Goal: Task Accomplishment & Management: Manage account settings

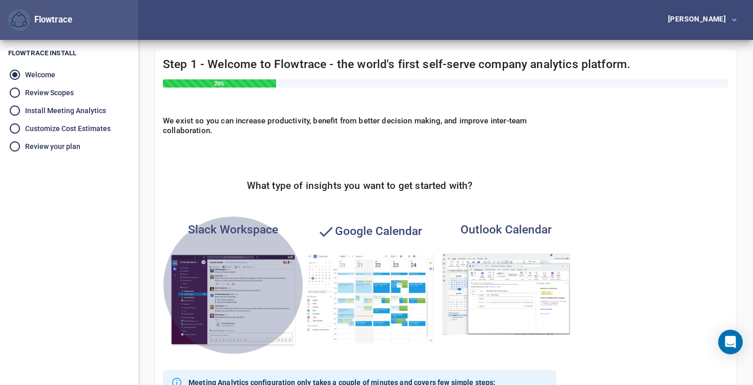
click at [242, 275] on img "button" at bounding box center [233, 301] width 128 height 94
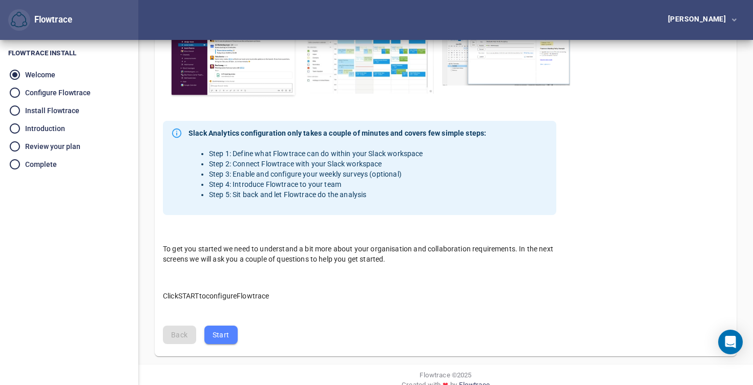
scroll to position [263, 0]
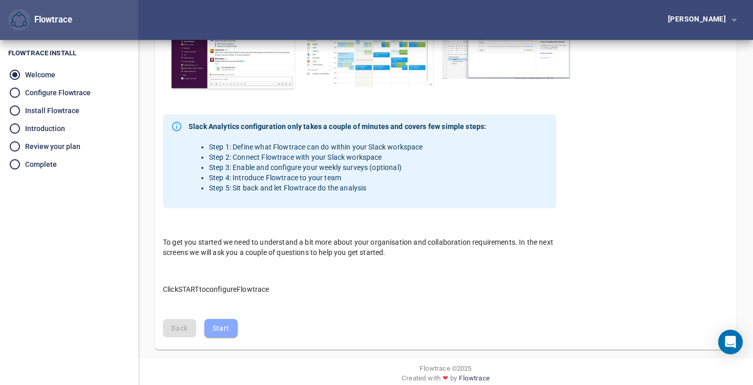
click at [221, 322] on span "Start" at bounding box center [221, 328] width 17 height 13
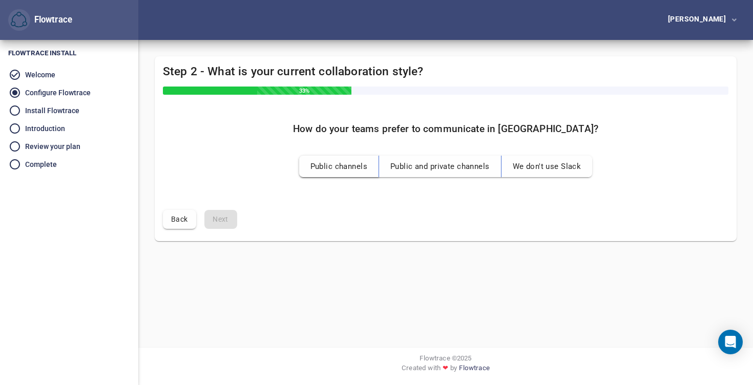
click at [342, 163] on span "Public channels" at bounding box center [338, 166] width 57 height 13
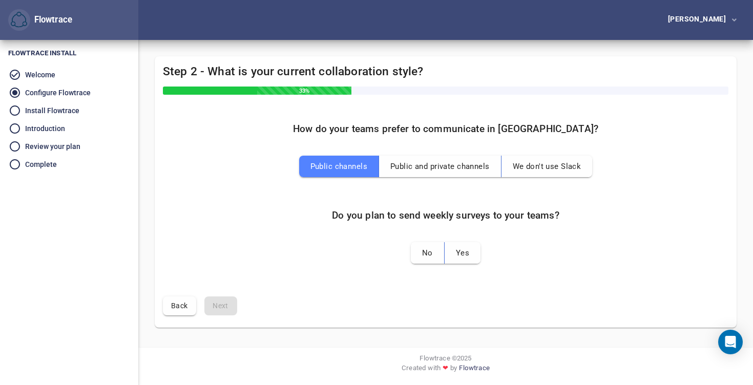
drag, startPoint x: 466, startPoint y: 254, endPoint x: 395, endPoint y: 262, distance: 71.7
click at [395, 262] on div "How do your teams prefer to communicate in Slack? Public channels Public and pr…" at bounding box center [446, 201] width 582 height 173
click at [426, 255] on span "No" at bounding box center [427, 252] width 11 height 13
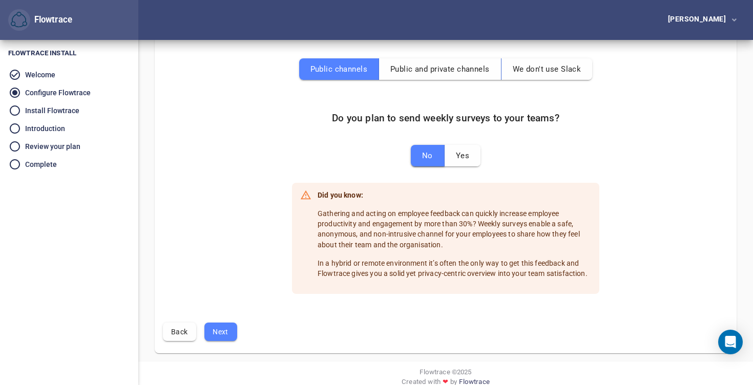
scroll to position [111, 0]
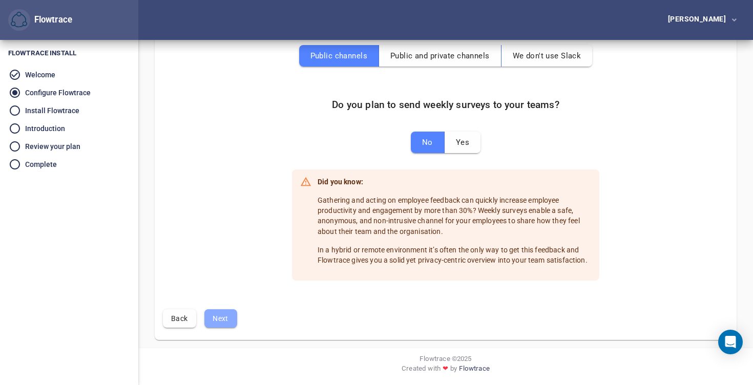
click at [225, 316] on span "Next" at bounding box center [221, 318] width 16 height 13
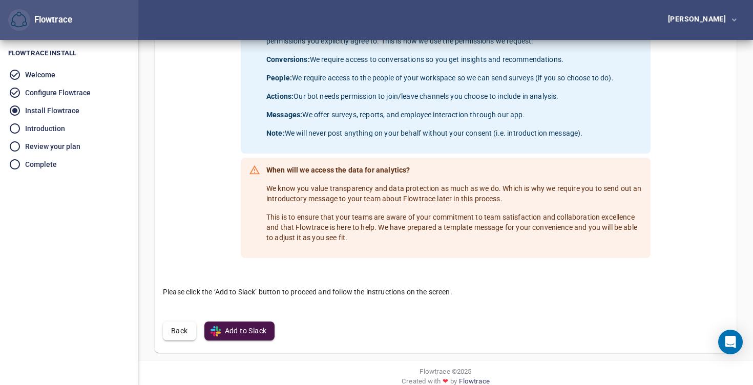
scroll to position [212, 0]
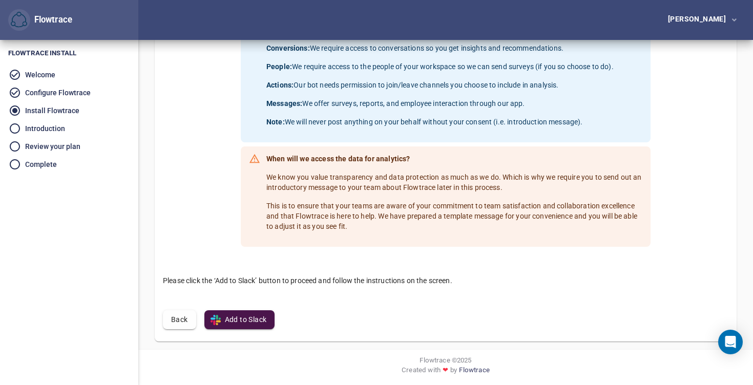
click at [246, 319] on span "Add to Slack" at bounding box center [240, 320] width 54 height 13
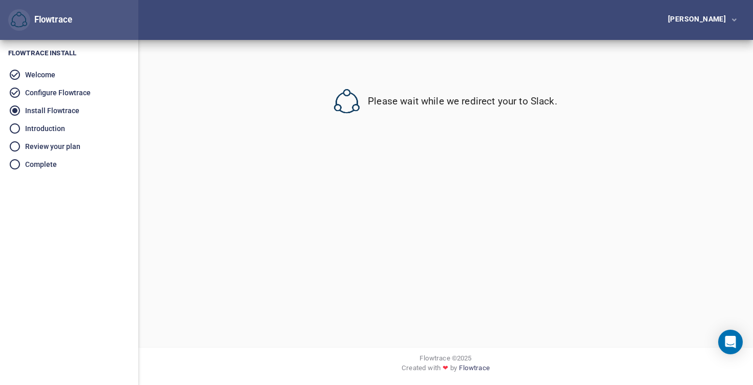
scroll to position [0, 0]
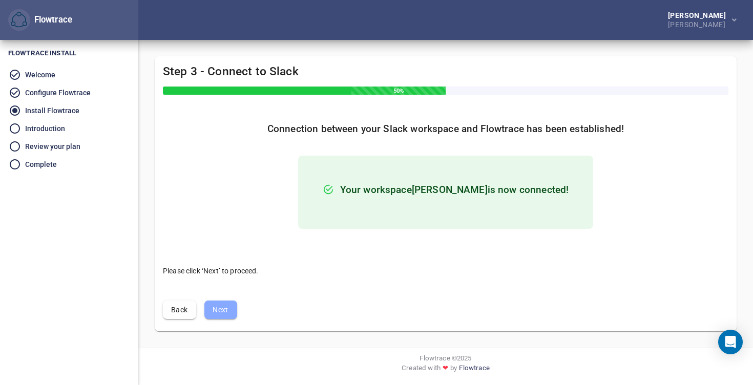
click at [214, 314] on span "Next" at bounding box center [221, 310] width 16 height 13
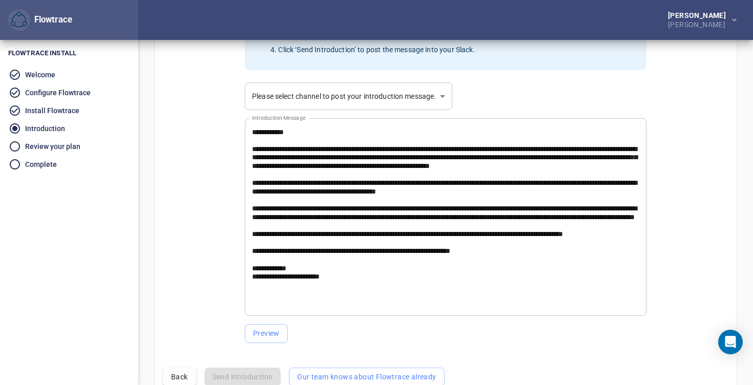
scroll to position [258, 0]
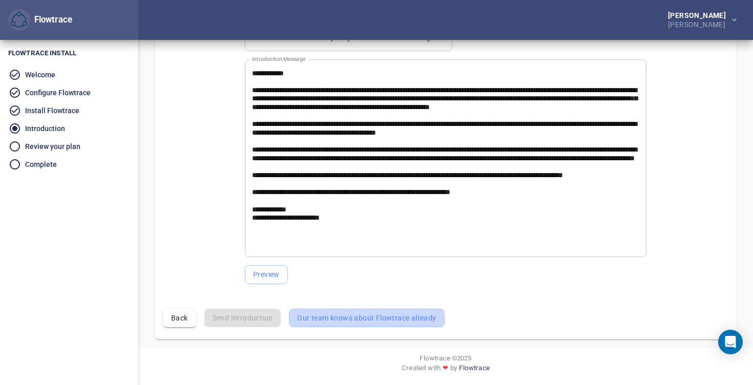
drag, startPoint x: 359, startPoint y: 321, endPoint x: 405, endPoint y: 121, distance: 204.4
click at [404, 124] on div "Step 4 - Introduce Flowtrace to your team 66% Send a short message to your team…" at bounding box center [446, 67] width 582 height 537
click at [389, 315] on span "Our team knows about Flowtrace already" at bounding box center [366, 318] width 139 height 13
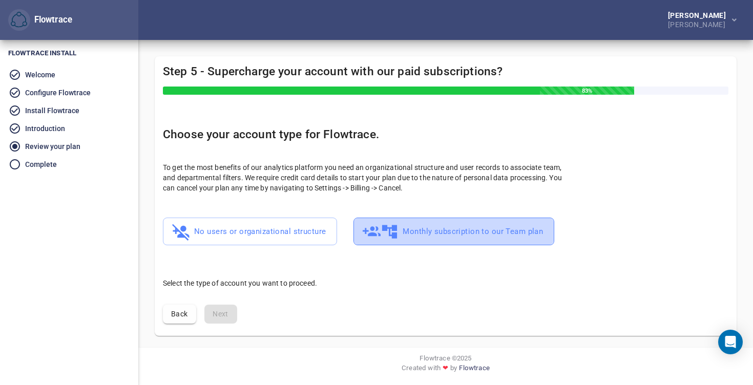
click at [406, 230] on span "Monthly subscription to our Team plan" at bounding box center [454, 232] width 178 height 20
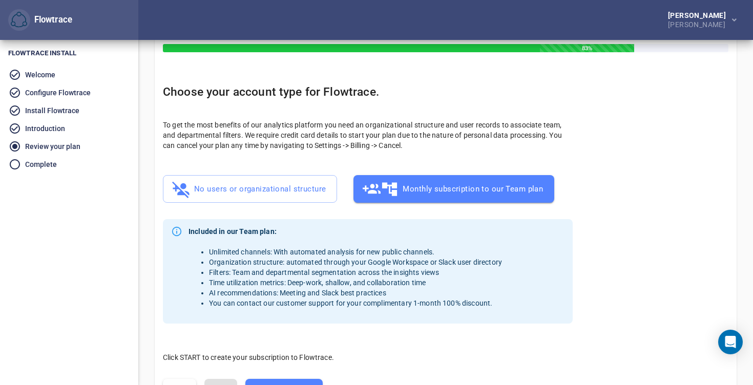
scroll to position [113, 0]
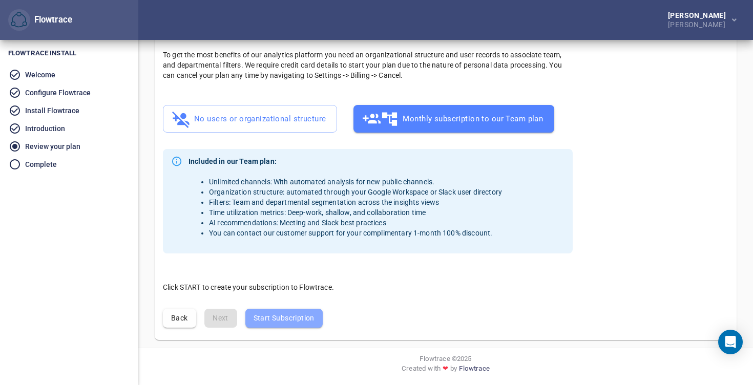
click at [287, 324] on span "Start Subscription" at bounding box center [284, 318] width 61 height 13
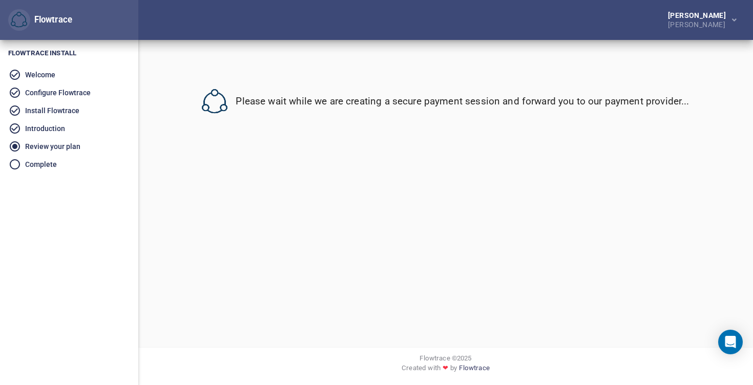
scroll to position [0, 0]
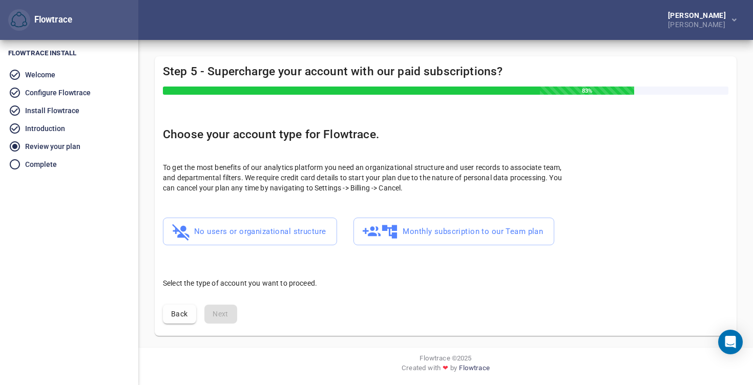
drag, startPoint x: 414, startPoint y: 241, endPoint x: 411, endPoint y: 257, distance: 16.2
click at [411, 257] on div "Choose your account type for Flowtrace. To get the most benefits of our analyti…" at bounding box center [446, 207] width 582 height 177
click at [479, 223] on span "Monthly subscription to our Team plan" at bounding box center [454, 232] width 178 height 20
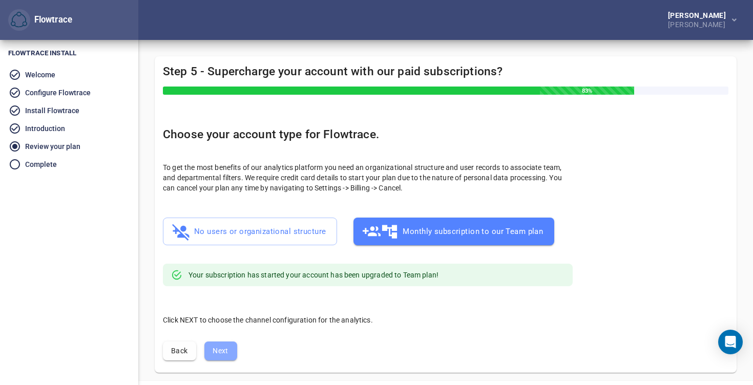
click at [228, 348] on span "Next" at bounding box center [221, 351] width 16 height 13
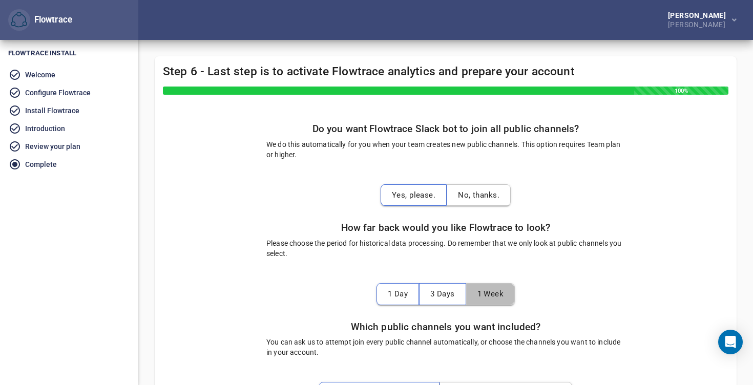
click at [496, 296] on span "1 Week" at bounding box center [490, 293] width 27 height 13
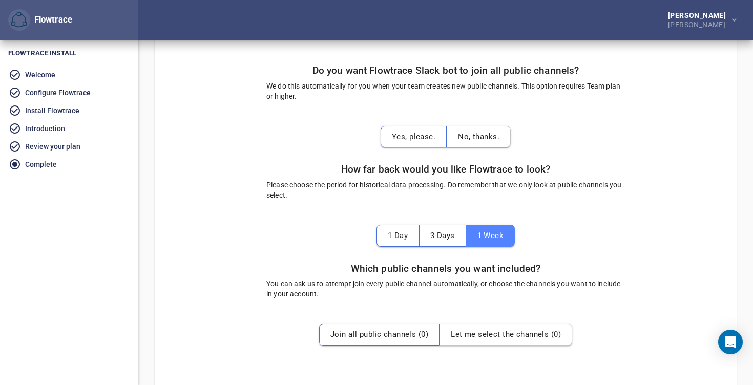
scroll to position [115, 0]
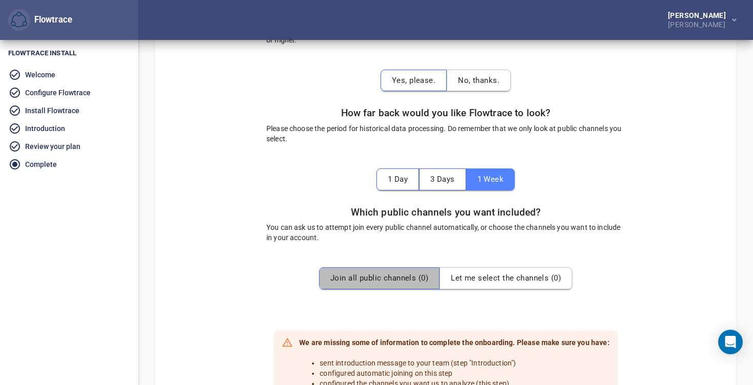
click at [382, 275] on span "Join all public channels ( 0 )" at bounding box center [379, 278] width 98 height 13
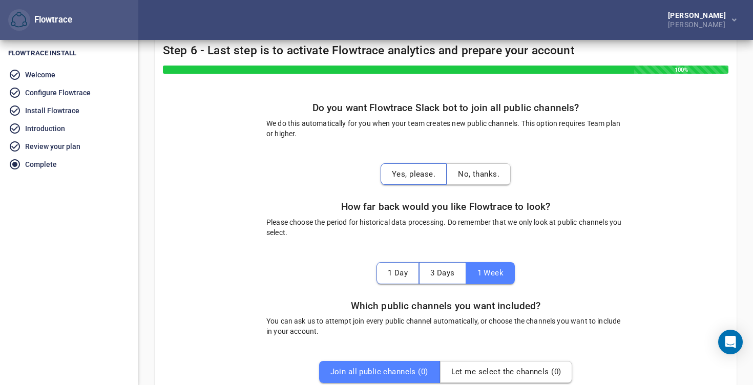
scroll to position [6, 0]
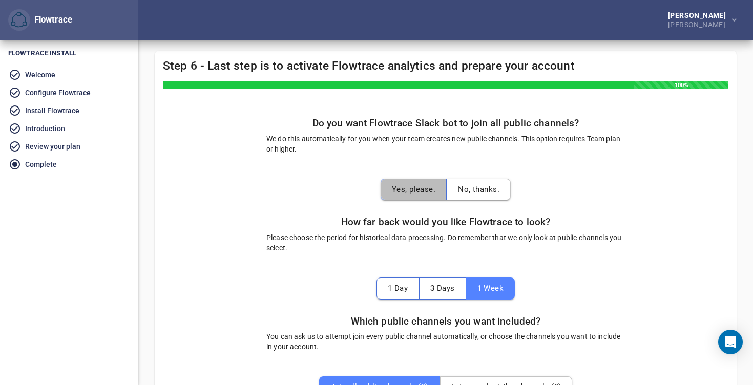
click at [409, 194] on span "Yes, please." at bounding box center [414, 189] width 44 height 13
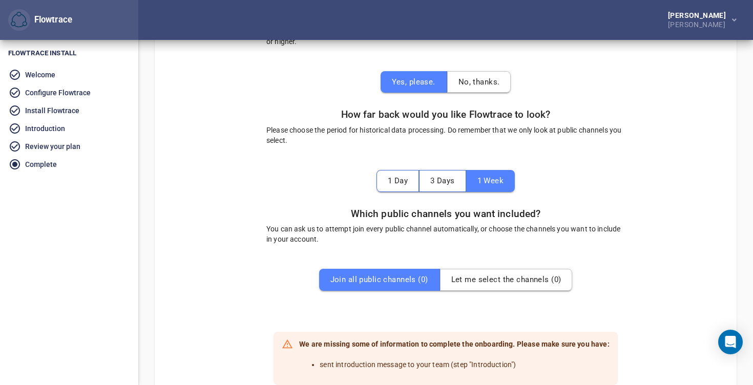
scroll to position [235, 0]
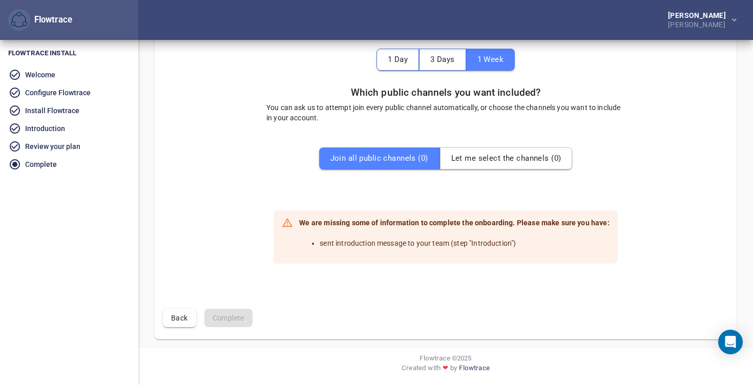
click at [173, 314] on span "Back" at bounding box center [179, 318] width 17 height 13
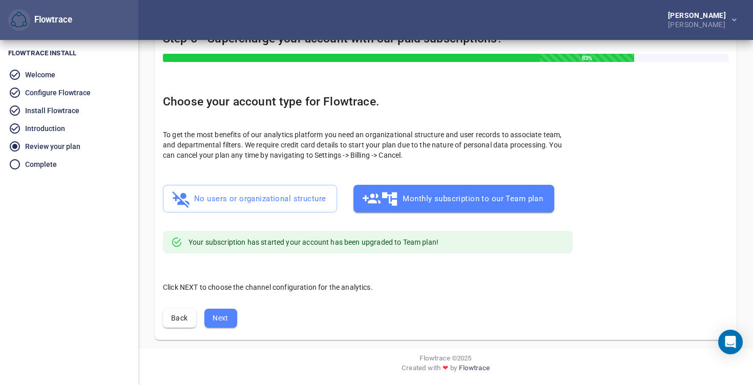
scroll to position [0, 0]
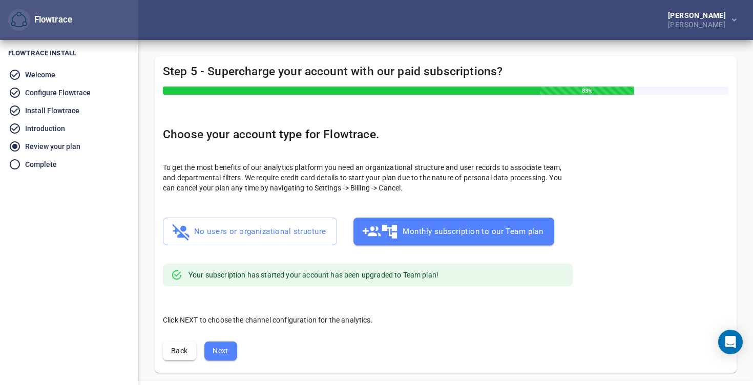
click at [174, 354] on span "Back" at bounding box center [179, 351] width 17 height 13
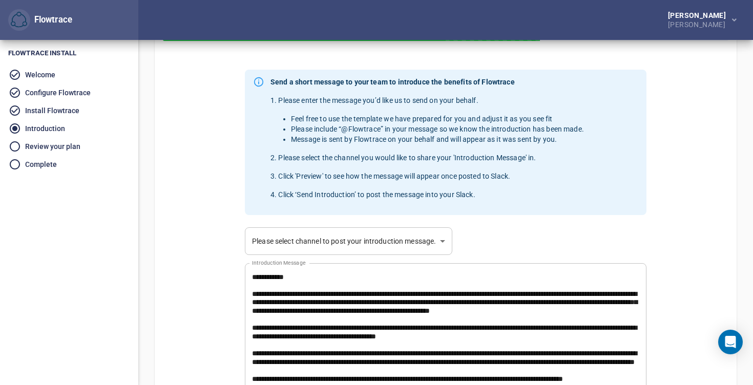
scroll to position [97, 0]
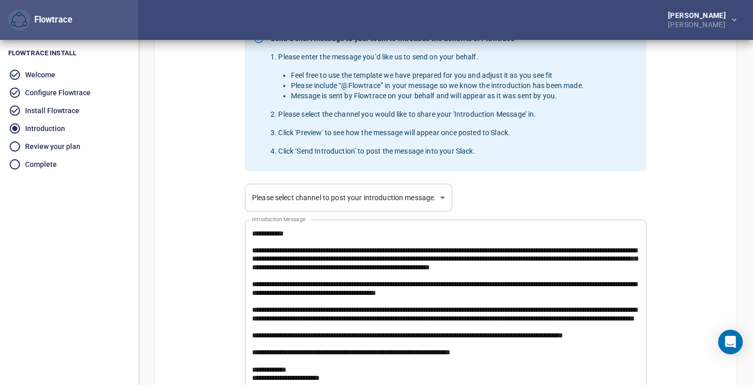
click at [422, 204] on body "Flowtrace Diego Iván García Escobedo Clara Flowtrace Flowtrace Install Welcome …" at bounding box center [376, 95] width 753 height 385
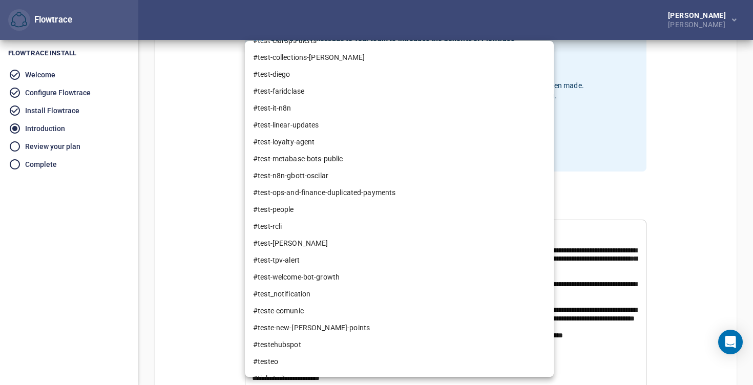
scroll to position [29946, 0]
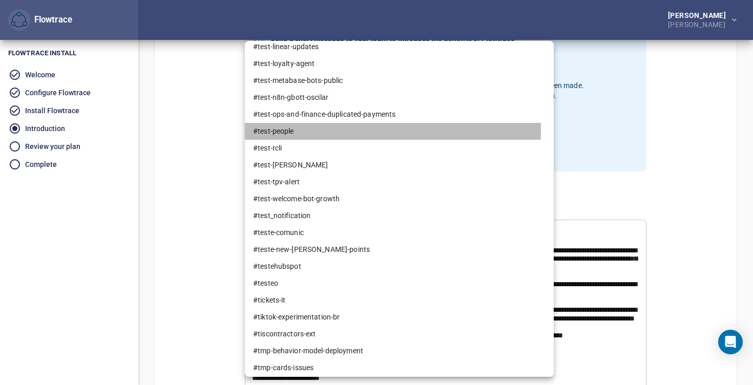
click at [306, 130] on li "#test-people" at bounding box center [399, 131] width 309 height 17
type input "**********"
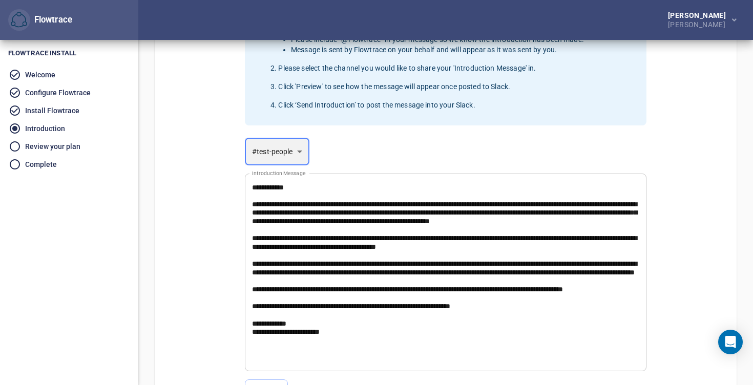
scroll to position [212, 0]
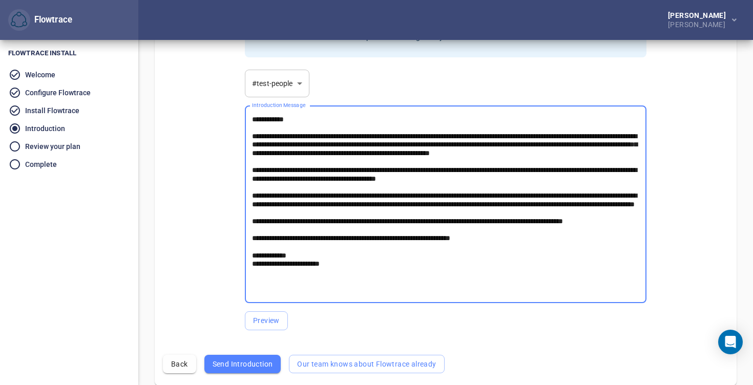
click at [340, 195] on textarea "Introduction Message" at bounding box center [445, 204] width 387 height 179
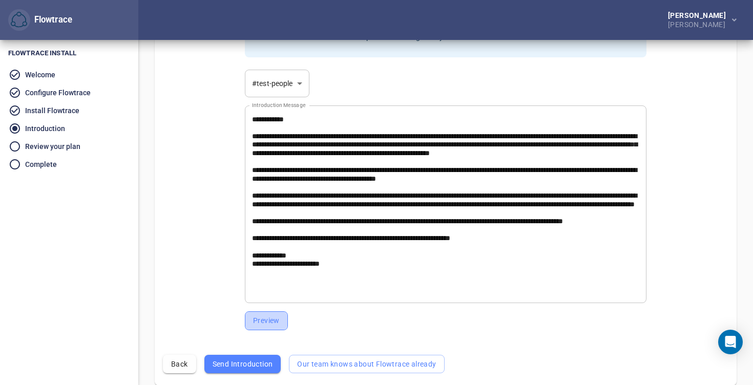
click at [267, 321] on span "Preview" at bounding box center [266, 321] width 27 height 13
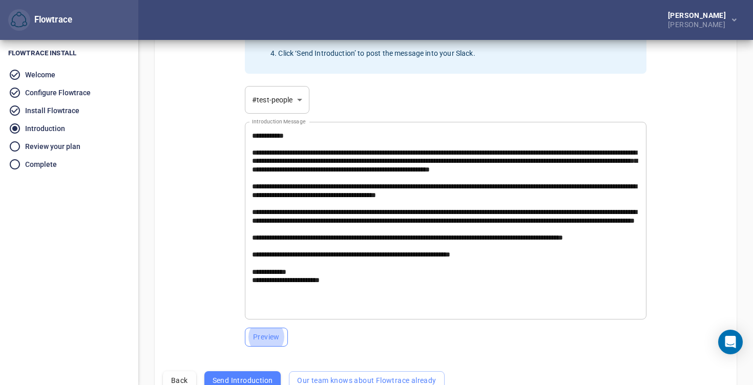
scroll to position [205, 0]
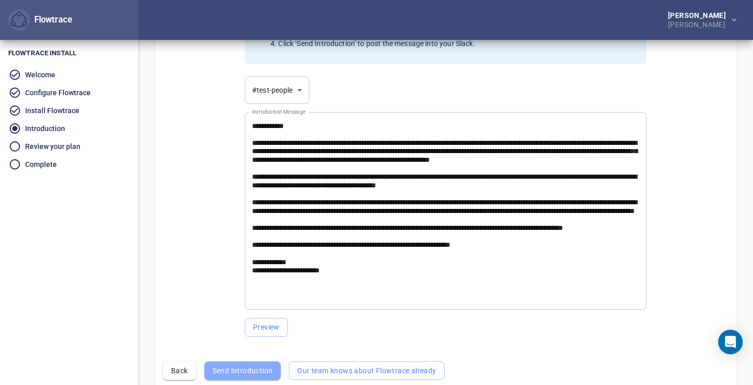
click at [241, 362] on button "Send Introduction" at bounding box center [242, 371] width 77 height 19
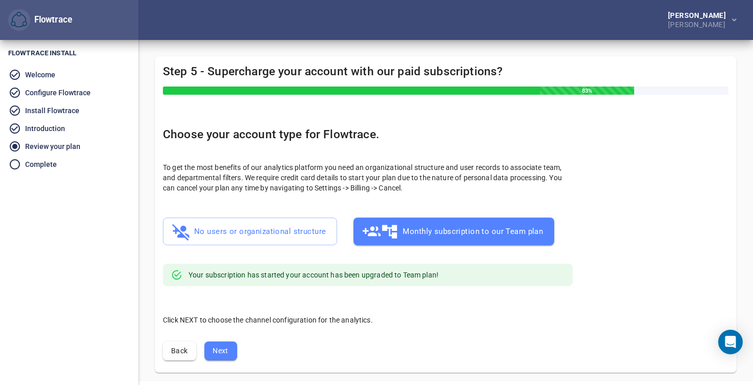
click at [223, 352] on span "Next" at bounding box center [221, 351] width 16 height 13
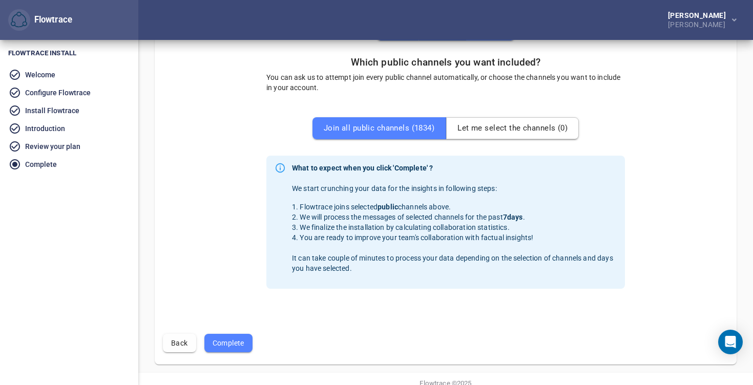
scroll to position [290, 0]
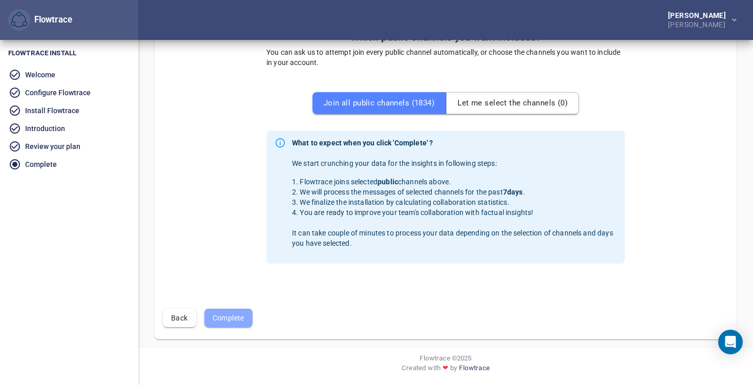
click at [227, 323] on span "Complete" at bounding box center [229, 318] width 32 height 13
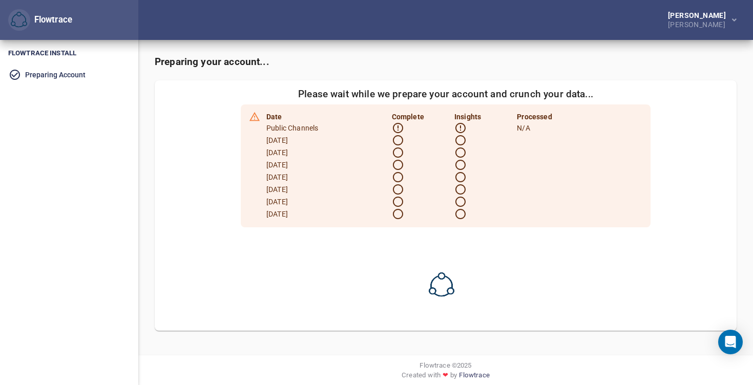
click at [392, 127] on icon at bounding box center [398, 128] width 12 height 12
click at [395, 129] on icon at bounding box center [398, 128] width 12 height 12
click at [474, 161] on div at bounding box center [485, 165] width 62 height 12
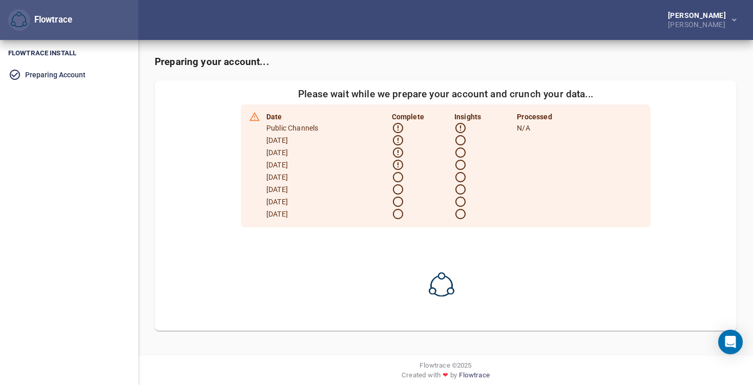
click at [32, 74] on li "Preparing Account" at bounding box center [69, 75] width 138 height 18
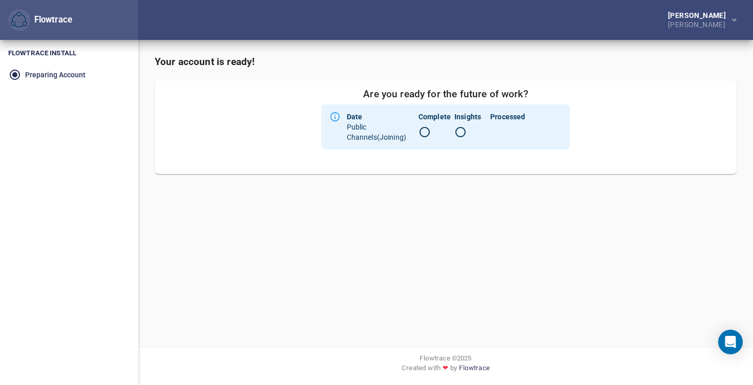
click at [422, 129] on icon at bounding box center [425, 132] width 12 height 12
click at [348, 122] on div "Public Channels (Joining)" at bounding box center [383, 132] width 72 height 20
click at [429, 143] on div "Date Complete Insights Processed Public Channels (Joining)" at bounding box center [455, 127] width 216 height 39
click at [32, 61] on p "Flowtrace Install" at bounding box center [69, 53] width 138 height 26
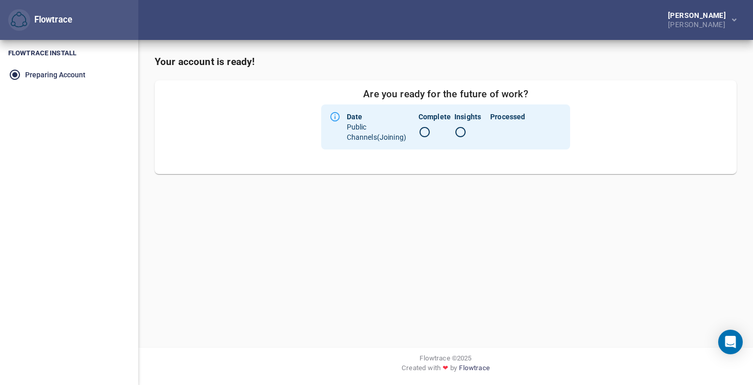
click at [423, 136] on icon at bounding box center [425, 132] width 10 height 10
click at [413, 132] on div "Public Channels (Joining)" at bounding box center [383, 132] width 72 height 20
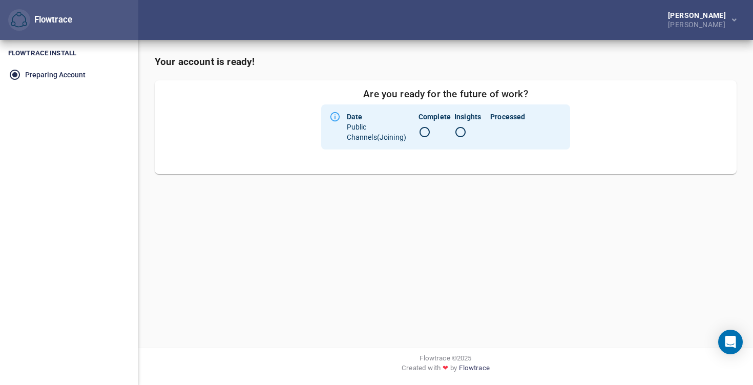
click at [413, 132] on div "Public Channels (Joining)" at bounding box center [383, 132] width 72 height 20
click at [24, 75] on li "Preparing Account" at bounding box center [69, 75] width 138 height 18
click at [728, 344] on icon "Open Intercom Messenger" at bounding box center [730, 342] width 12 height 13
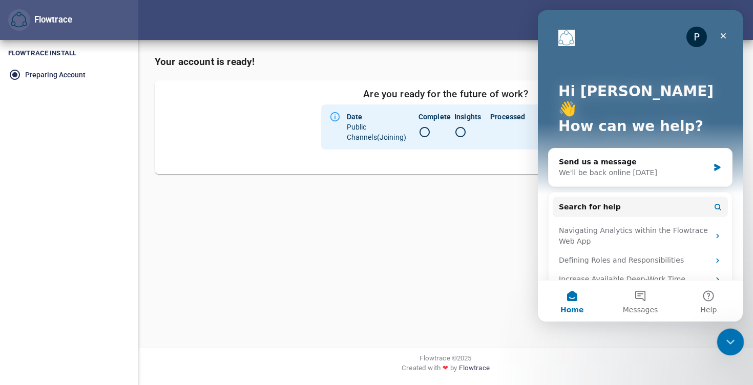
click at [733, 338] on icon "Close Intercom Messenger" at bounding box center [729, 341] width 12 height 12
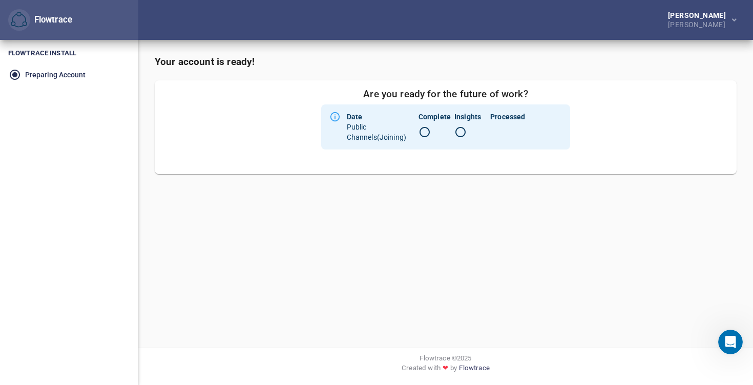
click at [425, 136] on icon at bounding box center [425, 132] width 10 height 10
click at [14, 24] on img "button" at bounding box center [19, 20] width 16 height 16
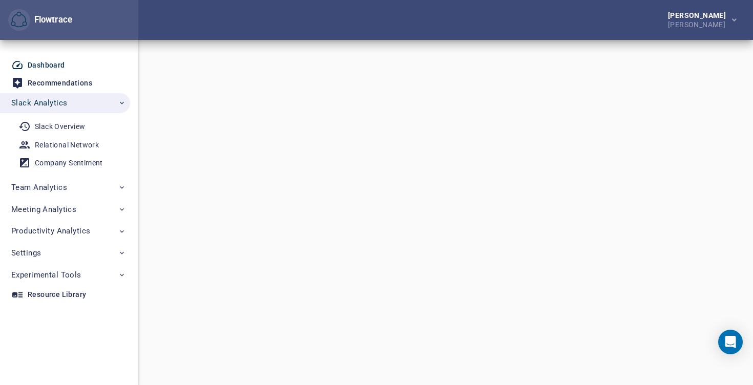
click at [14, 24] on img "button" at bounding box center [19, 20] width 16 height 16
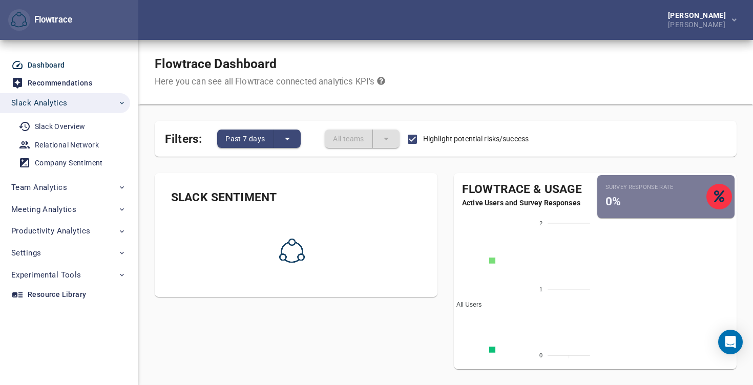
click at [665, 197] on div "Survey Response Rate 0%" at bounding box center [656, 196] width 101 height 27
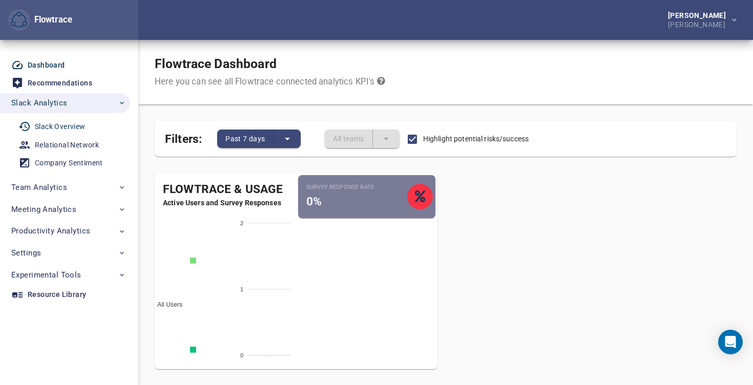
click at [55, 129] on div "Slack Overview" at bounding box center [60, 126] width 51 height 13
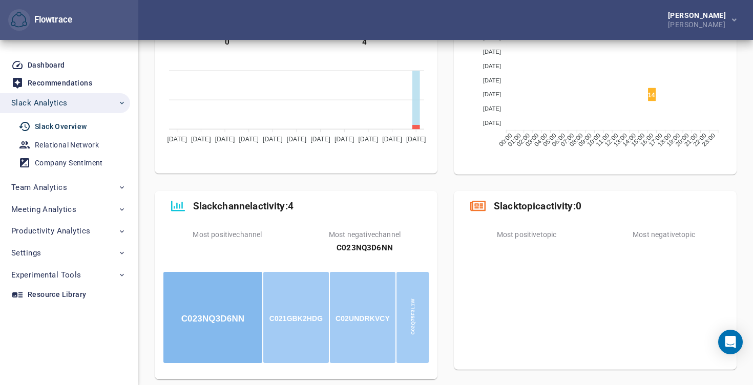
scroll to position [260, 0]
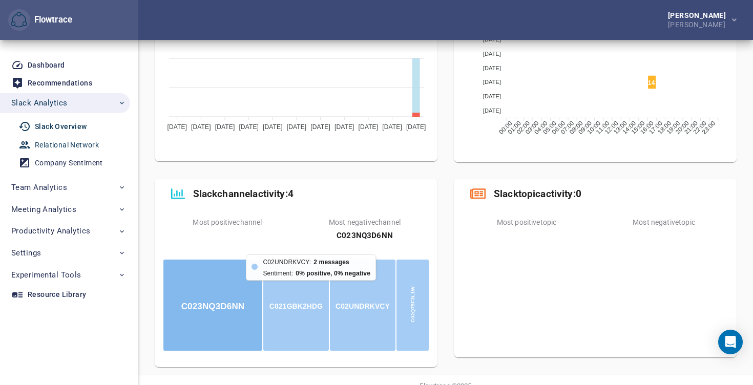
click at [59, 149] on div "Relational Network" at bounding box center [67, 145] width 64 height 13
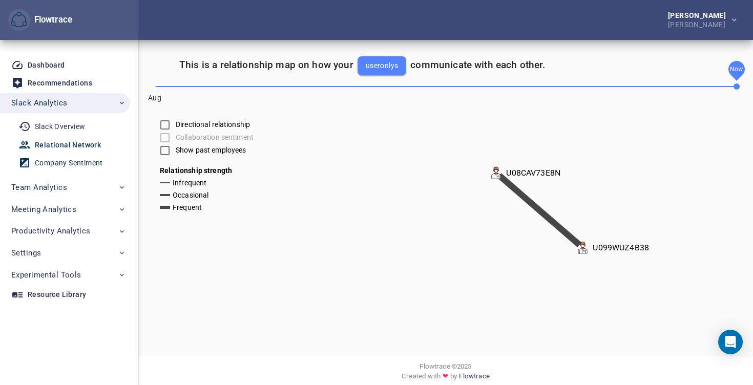
click at [60, 163] on div "Company Sentiment" at bounding box center [69, 163] width 68 height 13
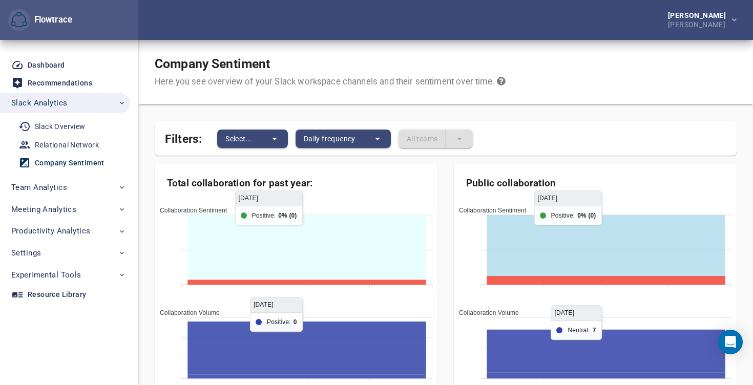
scroll to position [273, 0]
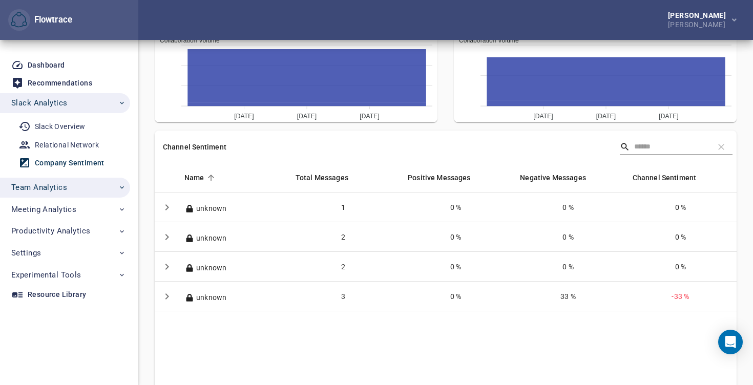
click at [38, 195] on button "Team Analytics" at bounding box center [65, 188] width 130 height 20
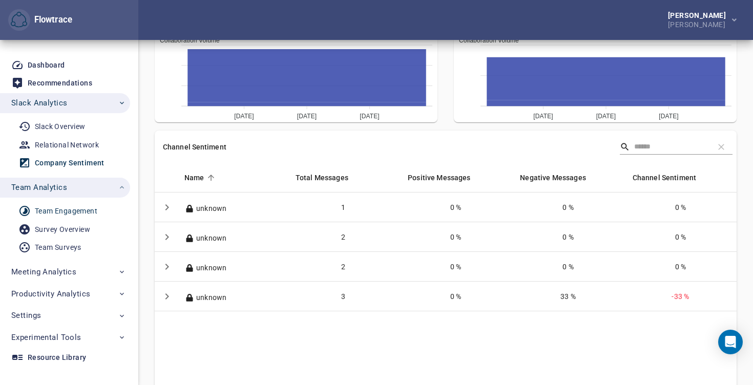
click at [67, 215] on div "Team Engagement" at bounding box center [66, 211] width 62 height 13
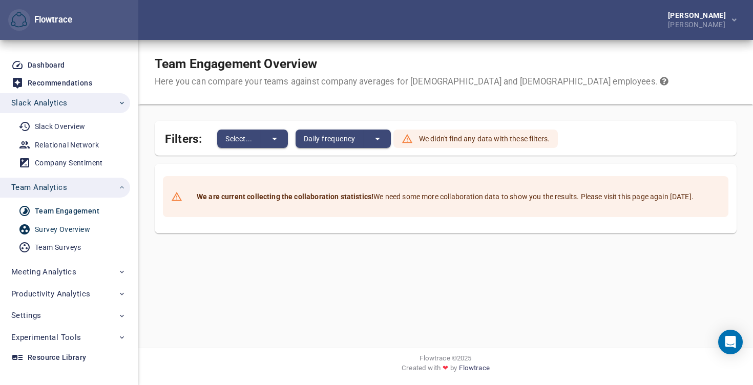
click at [57, 235] on div "Survey Overview" at bounding box center [62, 229] width 55 height 13
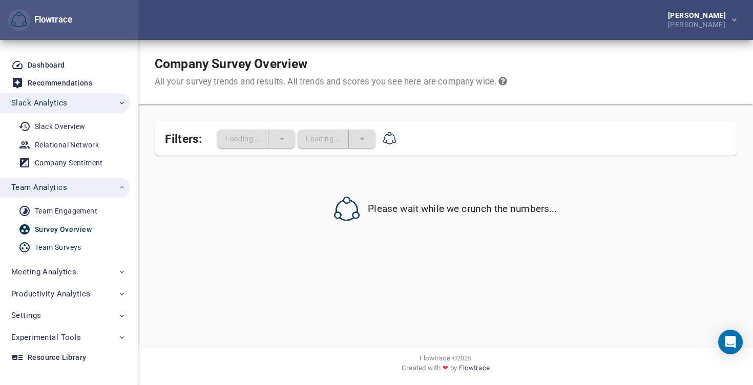
click at [51, 248] on div "Team Surveys" at bounding box center [58, 247] width 47 height 13
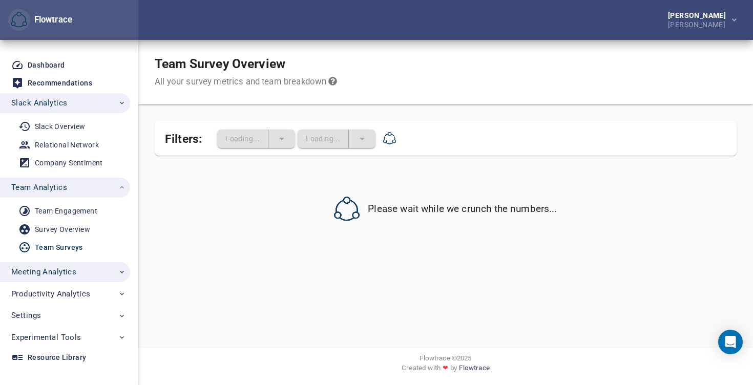
click at [47, 269] on span "Meeting Analytics" at bounding box center [43, 271] width 65 height 13
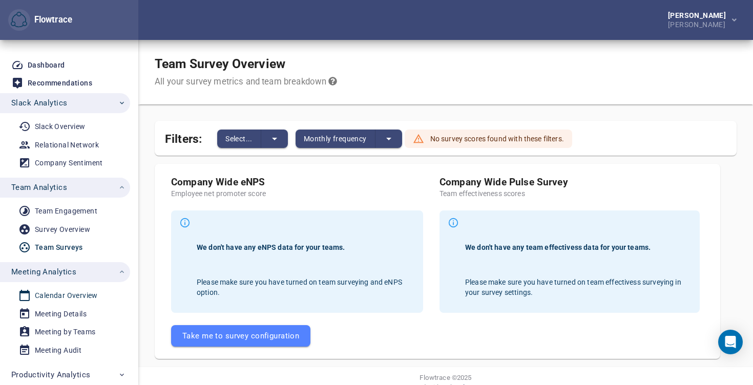
click at [75, 295] on div "Calendar Overview" at bounding box center [66, 295] width 63 height 13
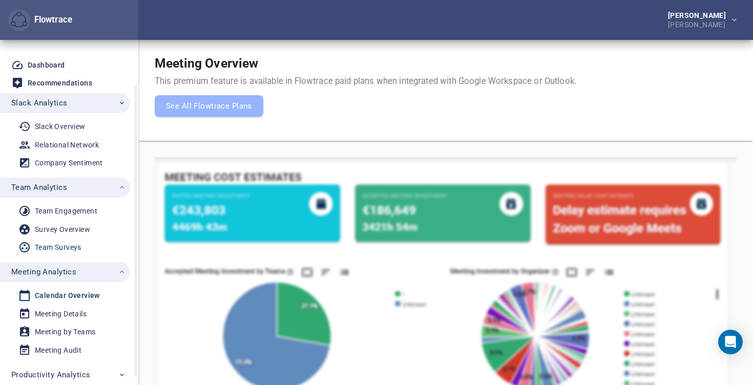
scroll to position [62, 0]
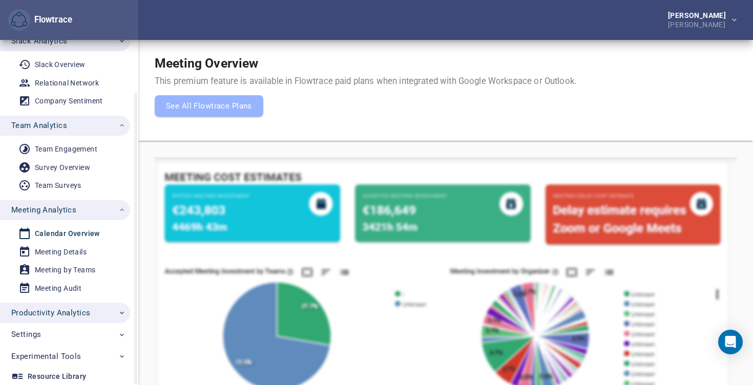
click at [61, 307] on span "Productivity Analytics" at bounding box center [50, 312] width 79 height 13
click at [67, 341] on div "Productivity Overview" at bounding box center [71, 336] width 73 height 13
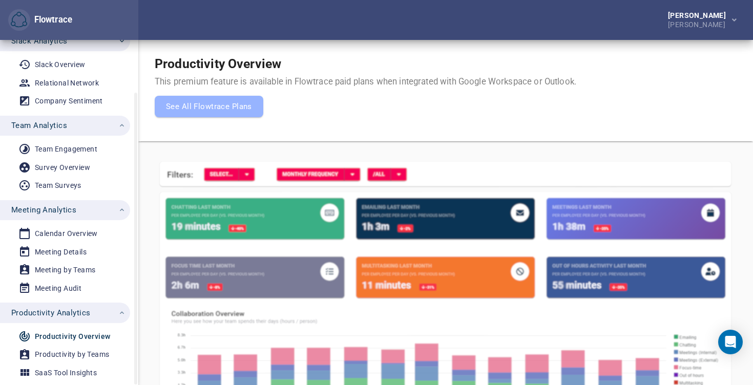
scroll to position [125, 0]
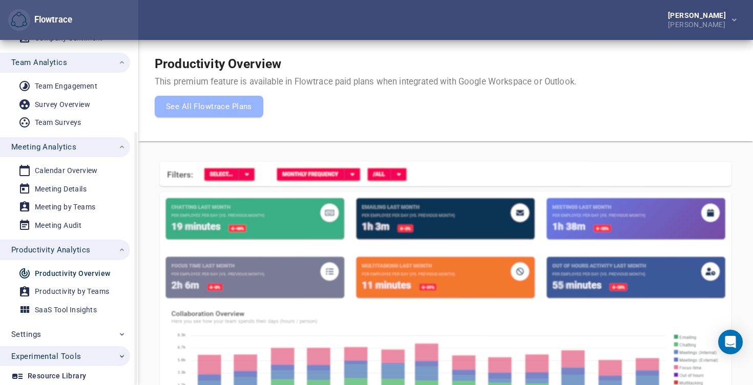
click at [61, 352] on span "Experimental Tools" at bounding box center [46, 356] width 70 height 13
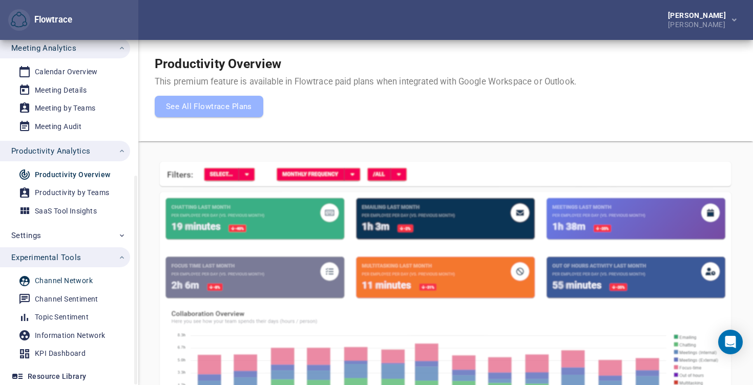
click at [61, 279] on div "Channel Network" at bounding box center [64, 281] width 58 height 13
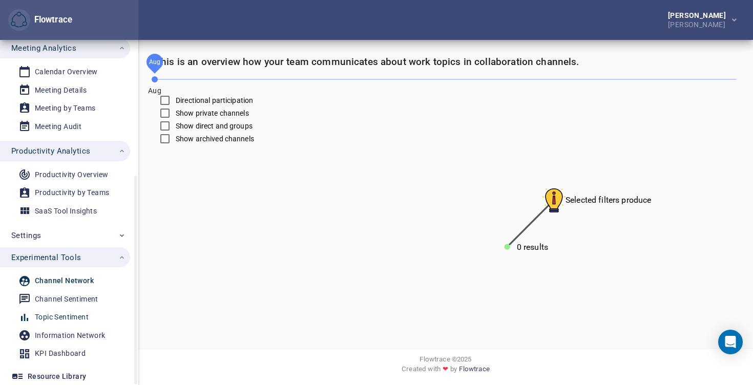
click at [53, 317] on div "Topic Sentiment" at bounding box center [62, 317] width 54 height 13
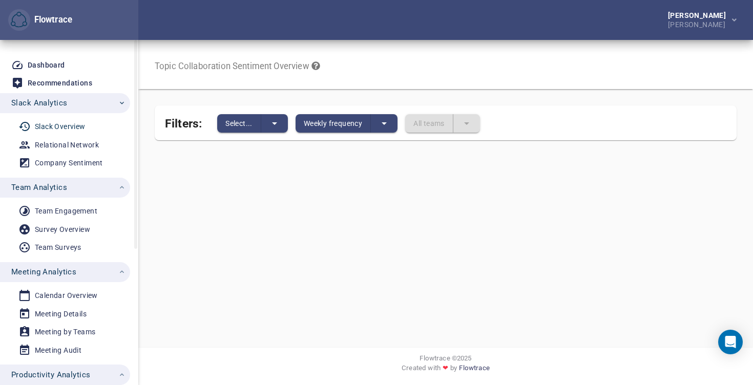
click at [68, 129] on div "Slack Overview" at bounding box center [60, 126] width 51 height 13
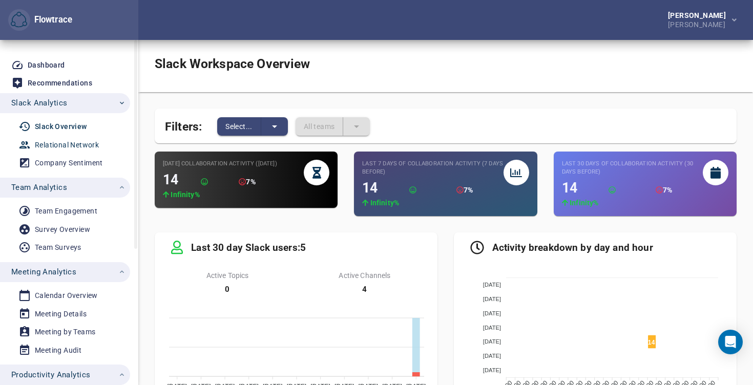
click at [75, 149] on div "Relational Network" at bounding box center [67, 145] width 64 height 13
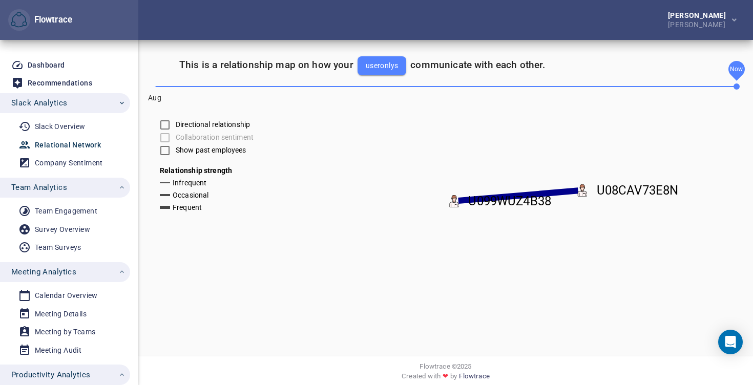
click at [455, 203] on image at bounding box center [454, 201] width 12 height 12
click at [495, 204] on text "U099WUZ4B38" at bounding box center [492, 201] width 56 height 10
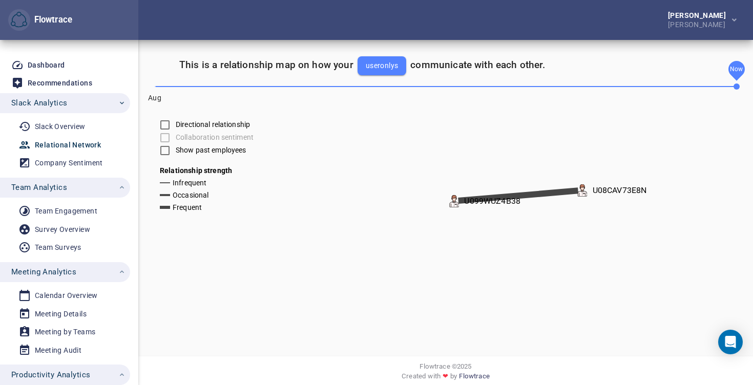
click at [495, 204] on text "U099WUZ4B38" at bounding box center [492, 201] width 56 height 10
click at [61, 157] on div "Company Sentiment" at bounding box center [69, 163] width 68 height 13
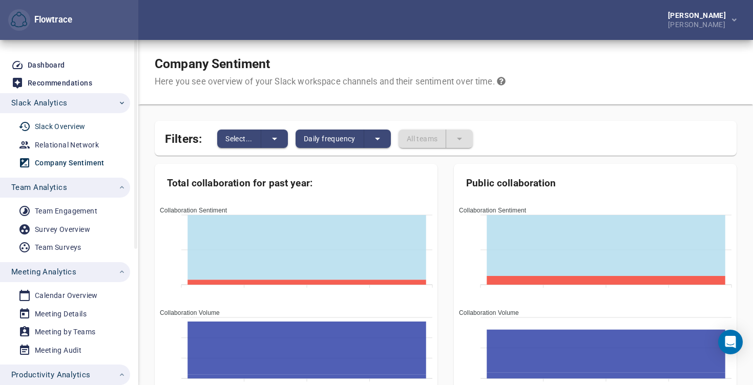
click at [52, 124] on div "Slack Overview" at bounding box center [60, 126] width 51 height 13
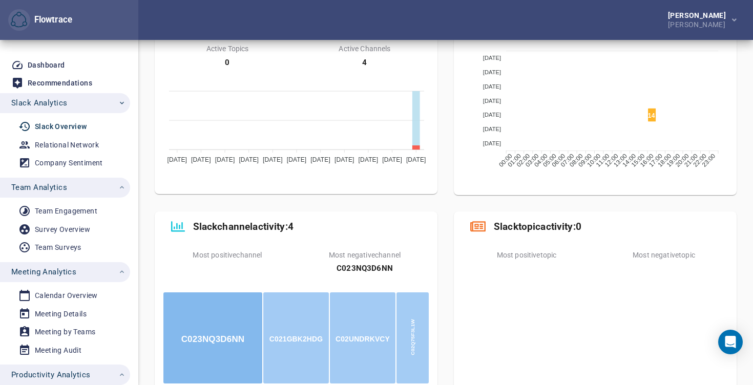
scroll to position [287, 0]
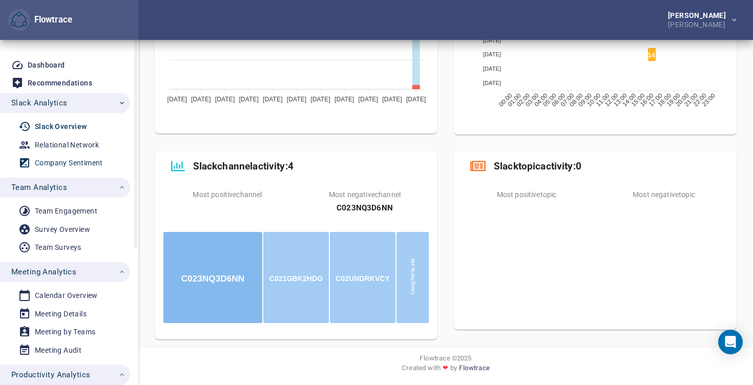
click at [62, 159] on div "Company Sentiment" at bounding box center [69, 163] width 68 height 13
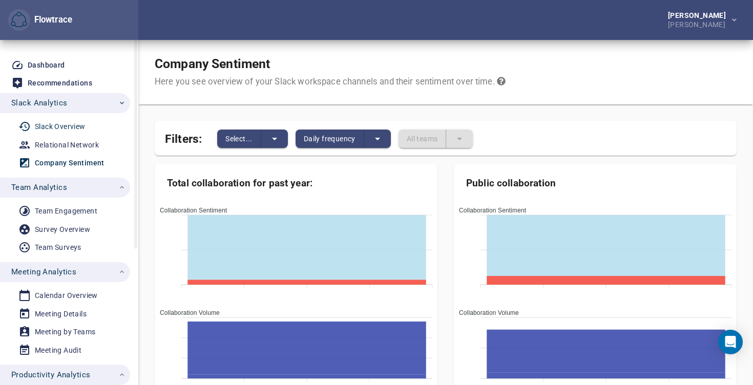
click at [61, 132] on div "Slack Overview" at bounding box center [60, 126] width 51 height 13
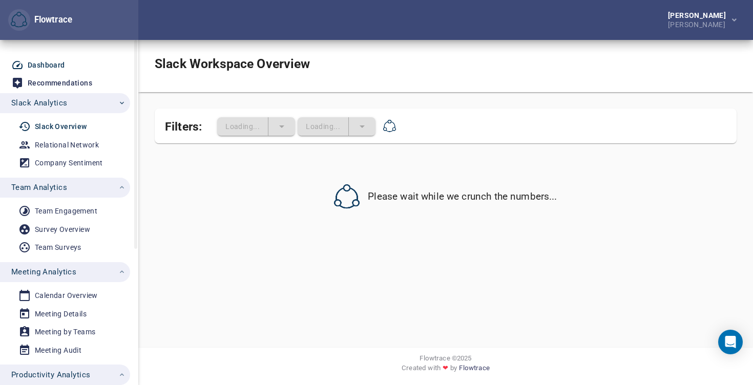
click at [52, 66] on div "Dashboard" at bounding box center [46, 65] width 37 height 13
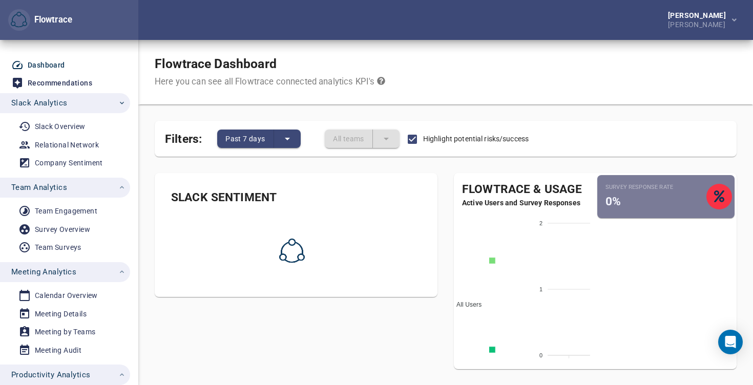
scroll to position [38, 0]
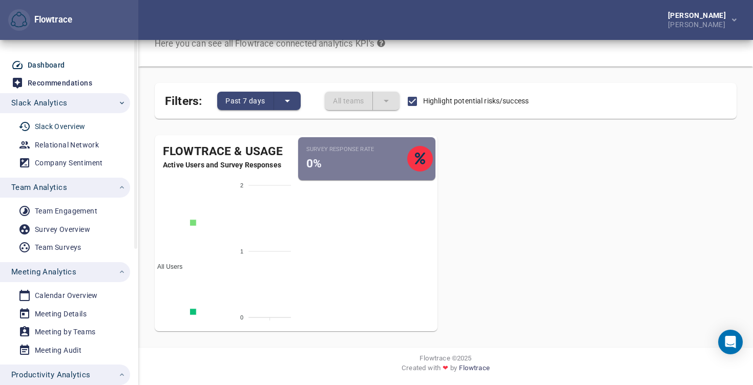
click at [50, 127] on div "Slack Overview" at bounding box center [60, 126] width 51 height 13
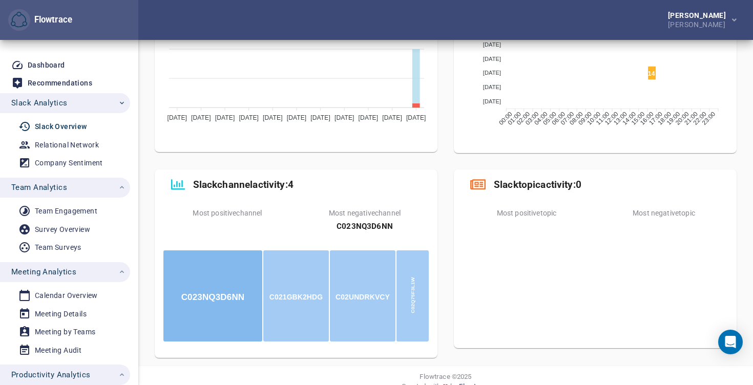
scroll to position [287, 0]
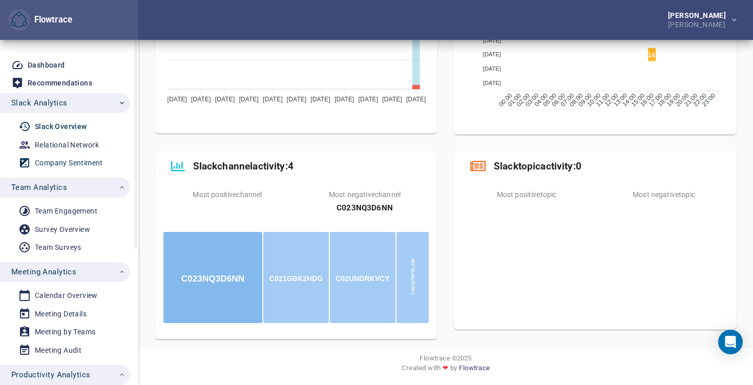
click at [74, 158] on div "Company Sentiment" at bounding box center [69, 163] width 68 height 13
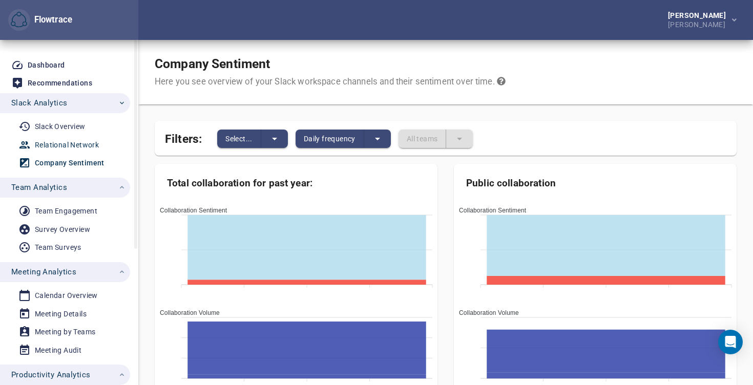
click at [78, 145] on div "Relational Network" at bounding box center [67, 145] width 64 height 13
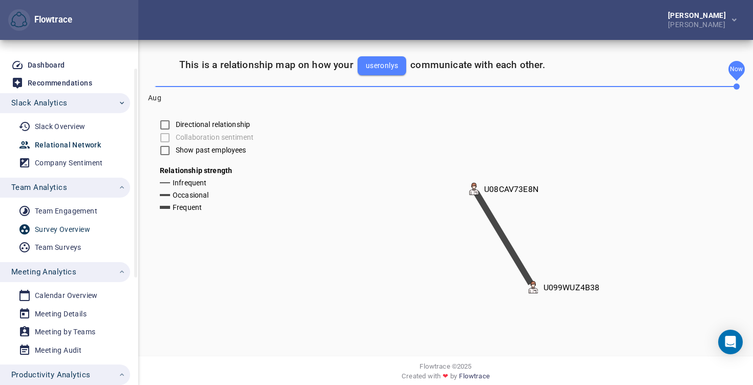
scroll to position [224, 0]
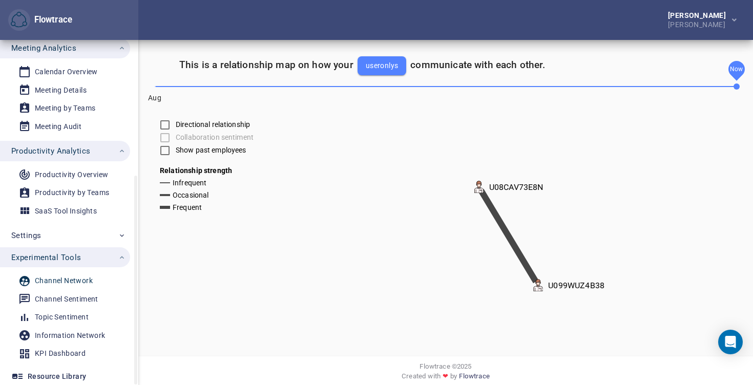
click at [64, 282] on div "Channel Network" at bounding box center [64, 281] width 58 height 13
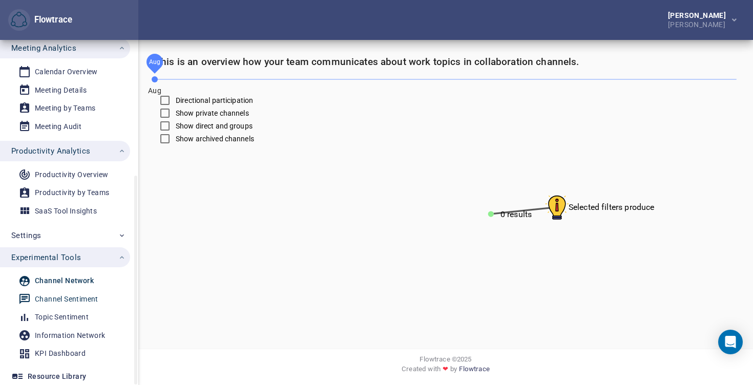
click at [64, 300] on div "Channel Sentiment" at bounding box center [67, 299] width 64 height 13
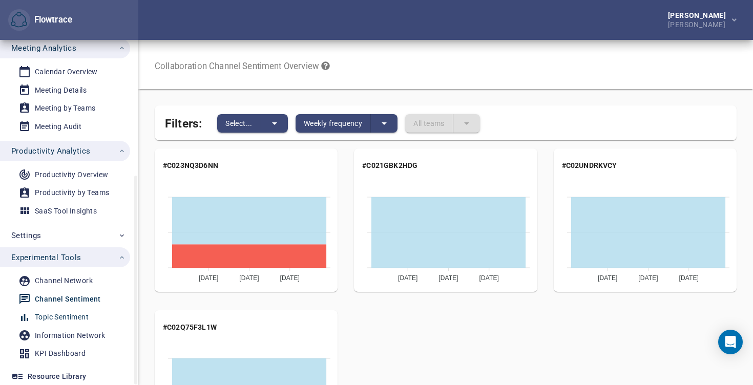
click at [62, 316] on div "Topic Sentiment" at bounding box center [62, 317] width 54 height 13
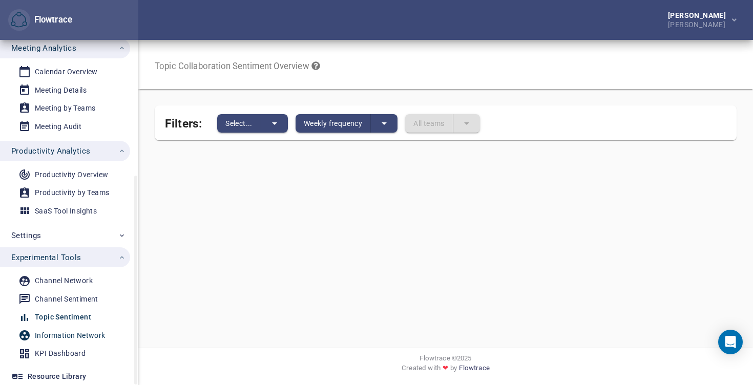
click at [58, 336] on div "Information Network" at bounding box center [70, 335] width 71 height 13
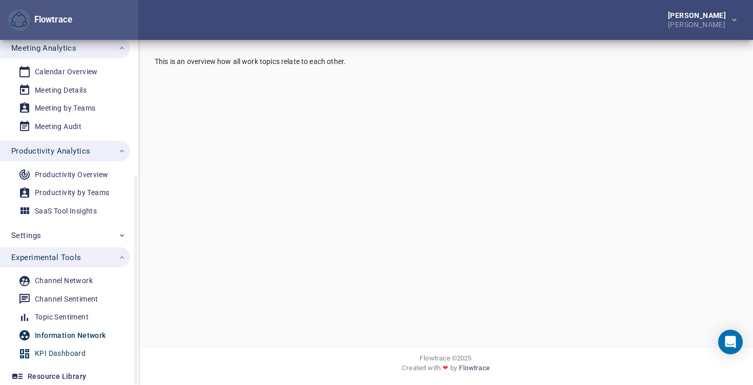
click at [56, 351] on div "KPI Dashboard" at bounding box center [60, 353] width 51 height 13
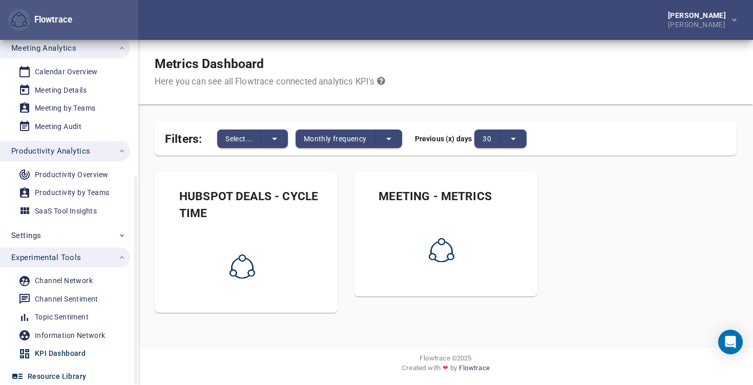
click at [71, 377] on div "Resource Library" at bounding box center [57, 376] width 58 height 13
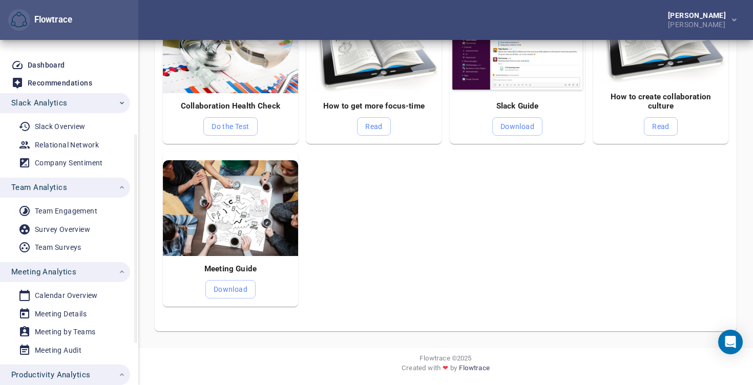
scroll to position [224, 0]
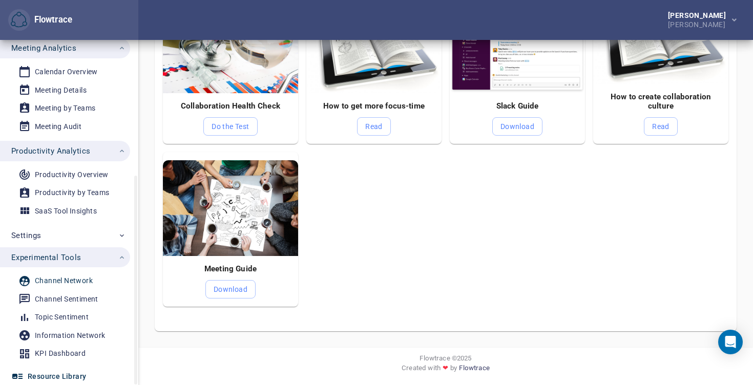
click at [52, 278] on div "Channel Network" at bounding box center [64, 281] width 58 height 13
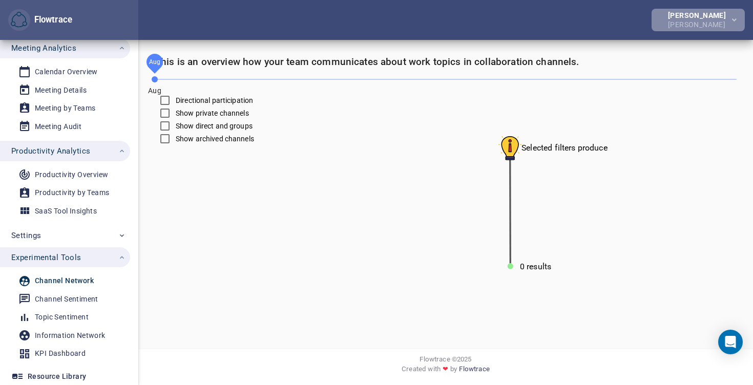
click at [695, 12] on div "[PERSON_NAME]" at bounding box center [699, 15] width 62 height 7
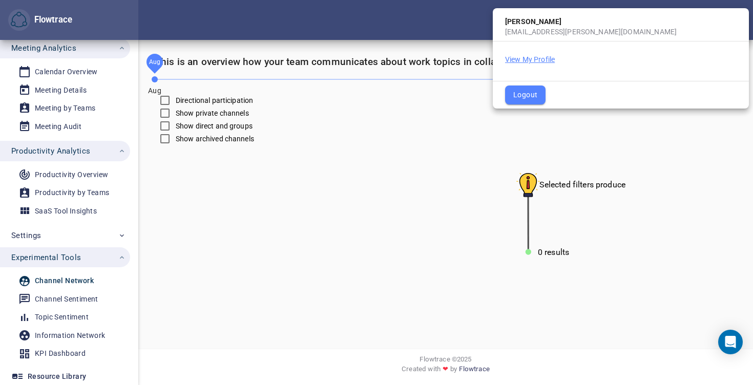
click at [526, 57] on button "View My Profile" at bounding box center [530, 59] width 50 height 10
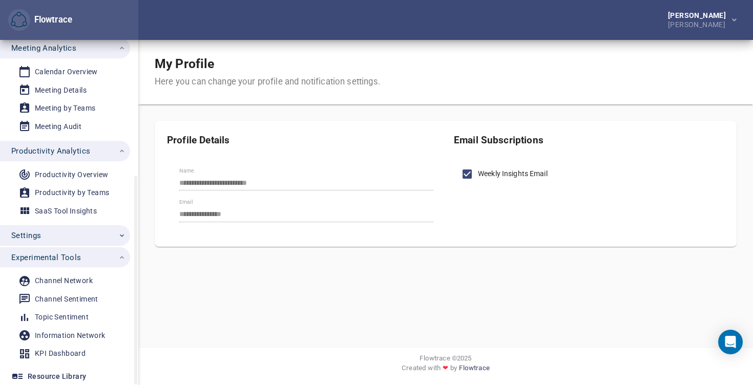
click at [76, 243] on button "Settings" at bounding box center [65, 235] width 130 height 20
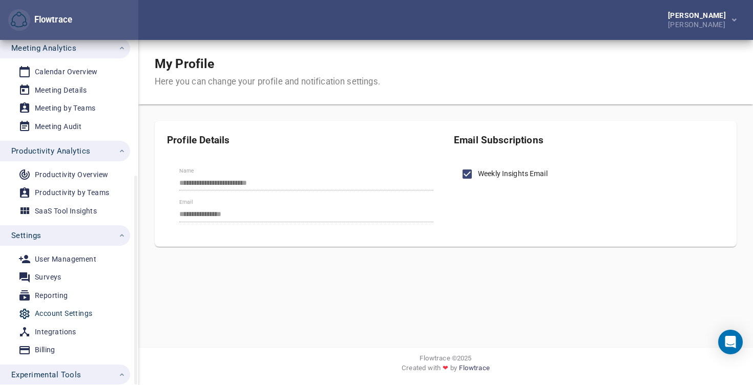
click at [54, 311] on div "Account Settings" at bounding box center [63, 313] width 57 height 13
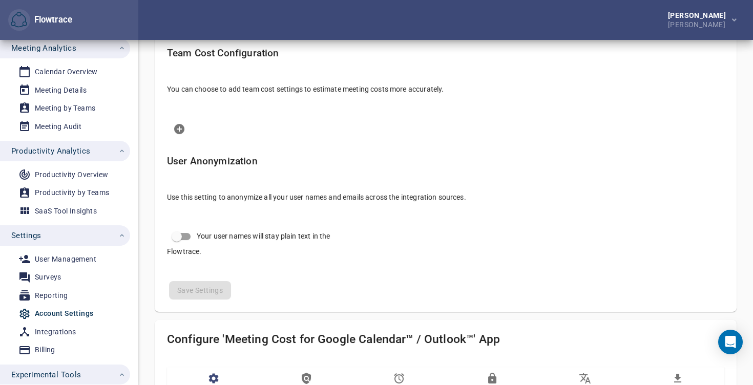
scroll to position [228, 0]
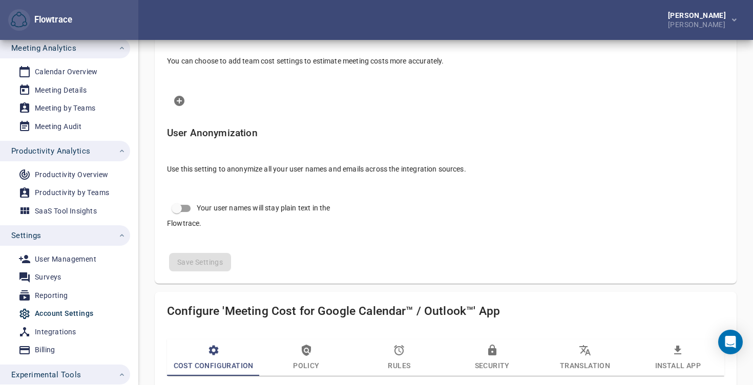
select select "***"
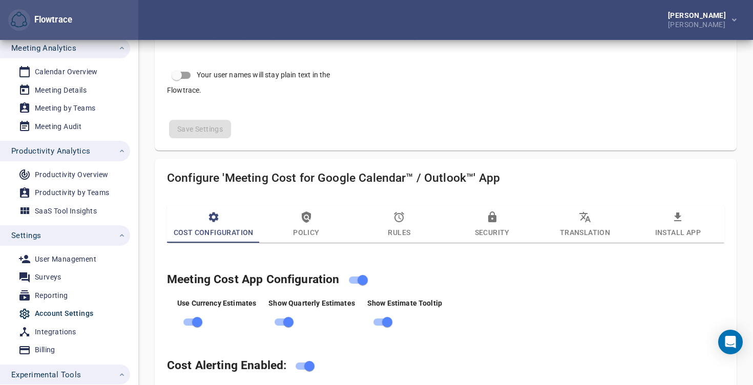
scroll to position [307, 0]
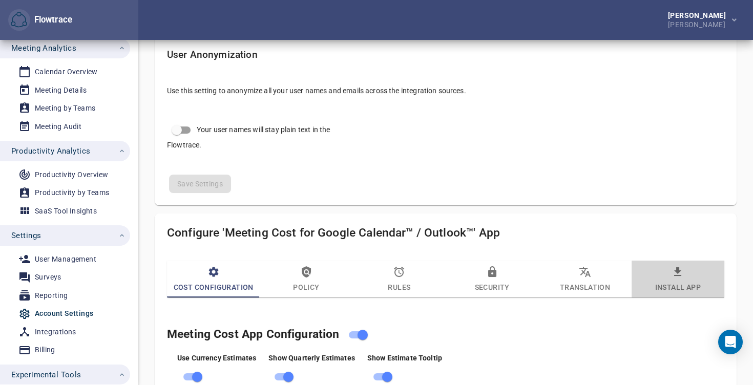
click at [694, 275] on span "Install App" at bounding box center [678, 280] width 80 height 28
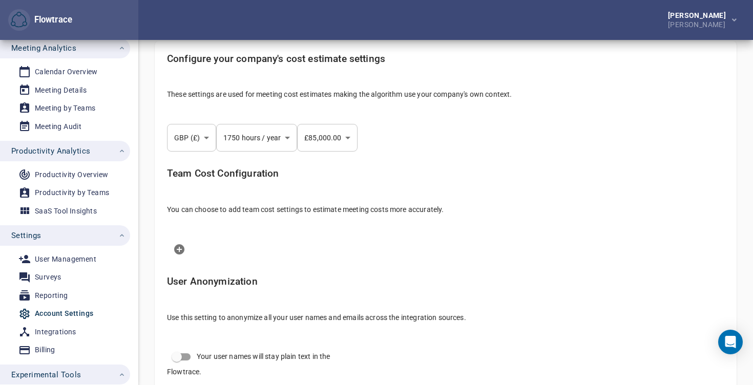
scroll to position [54, 0]
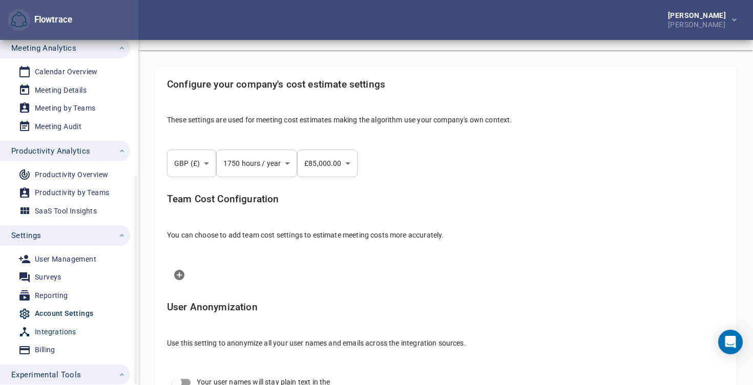
click at [55, 331] on div "Integrations" at bounding box center [55, 332] width 41 height 13
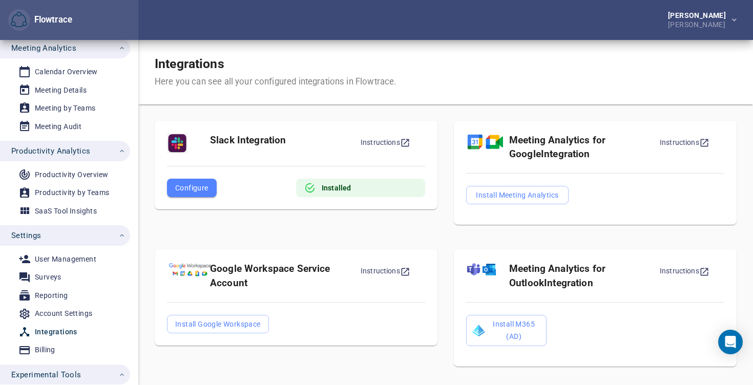
click at [210, 191] on button "Configure" at bounding box center [192, 188] width 50 height 18
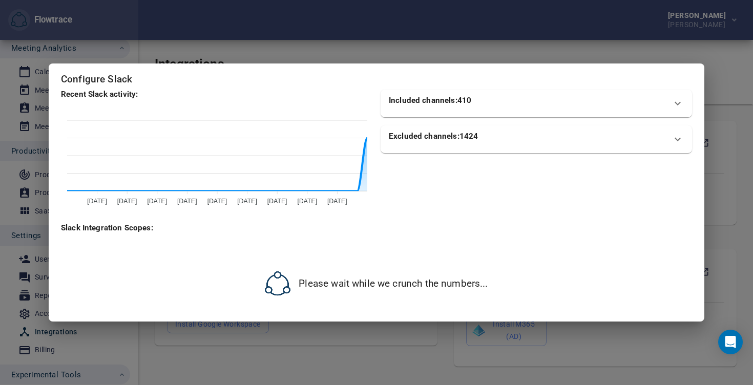
drag, startPoint x: 418, startPoint y: 94, endPoint x: 398, endPoint y: 78, distance: 25.5
click at [398, 78] on div "Configure Slack Recent Slack activity: 31 Jul 31 Jul 03 Aug 03 Aug 06 Aug 06 Au…" at bounding box center [377, 193] width 656 height 258
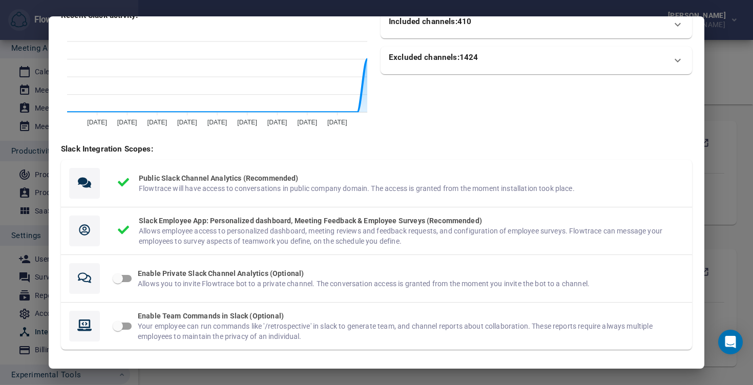
scroll to position [81, 0]
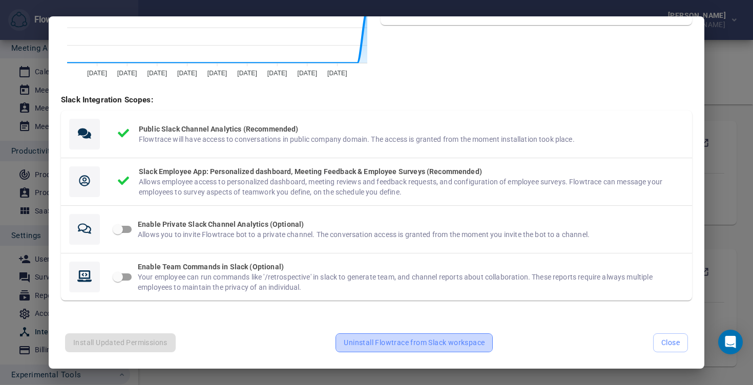
click at [412, 341] on span "Uninstall Flowtrace from Slack workspace" at bounding box center [414, 343] width 141 height 13
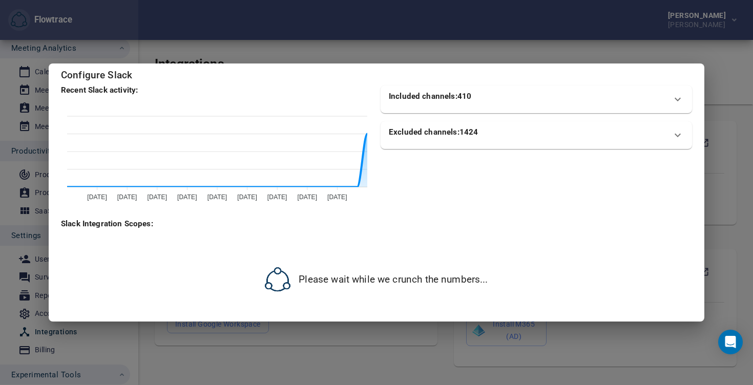
scroll to position [0, 0]
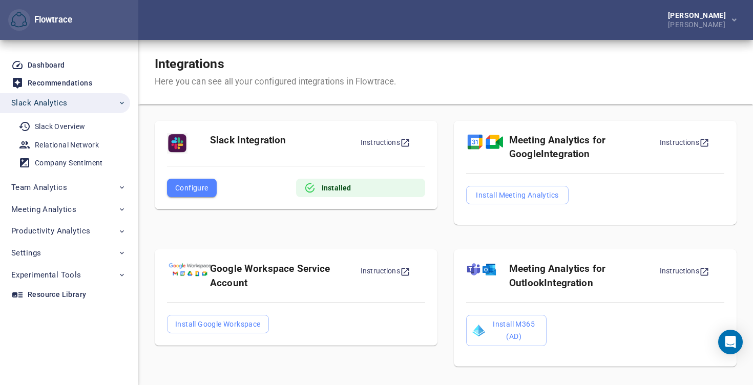
click at [195, 190] on span "Configure" at bounding box center [191, 188] width 33 height 12
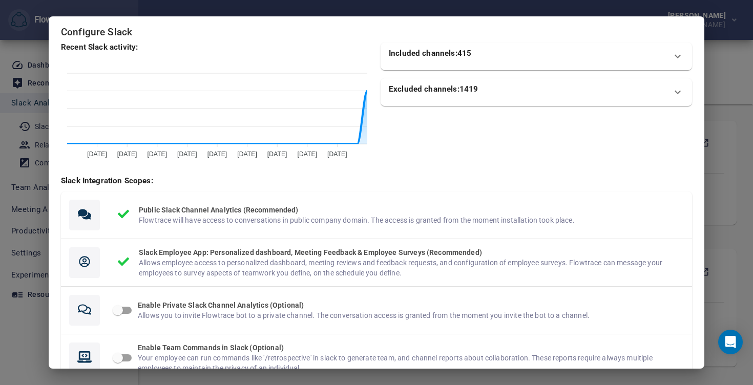
scroll to position [81, 0]
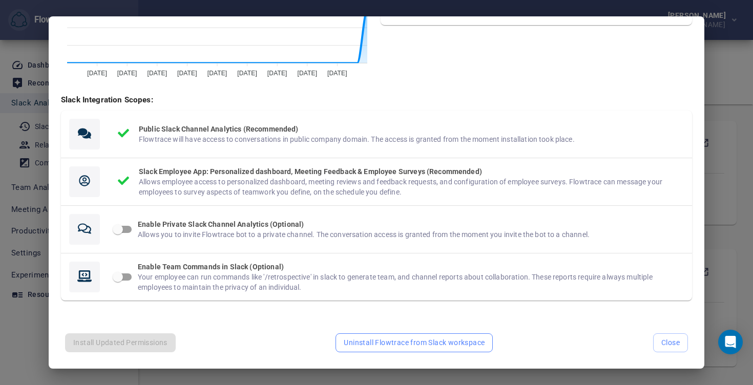
click at [429, 345] on span "Uninstall Flowtrace from Slack workspace" at bounding box center [414, 343] width 141 height 13
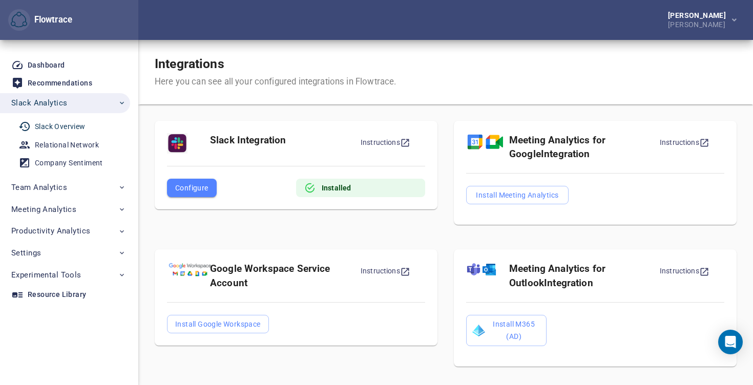
click at [47, 126] on div "Slack Overview" at bounding box center [60, 126] width 51 height 13
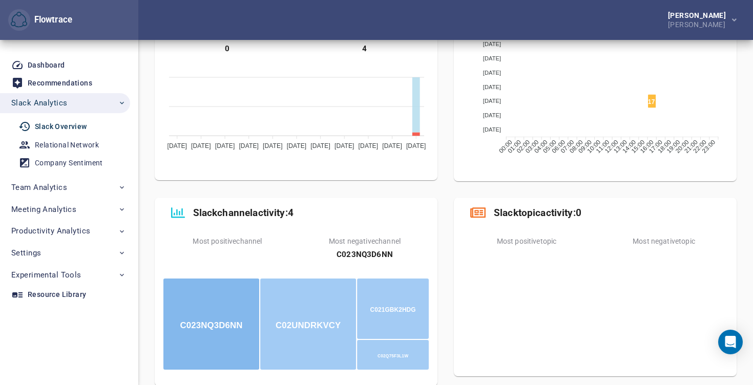
scroll to position [287, 0]
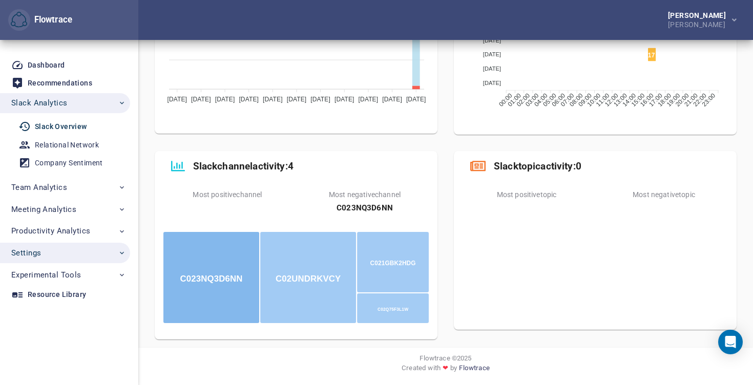
click at [43, 257] on span "Settings" at bounding box center [68, 252] width 115 height 13
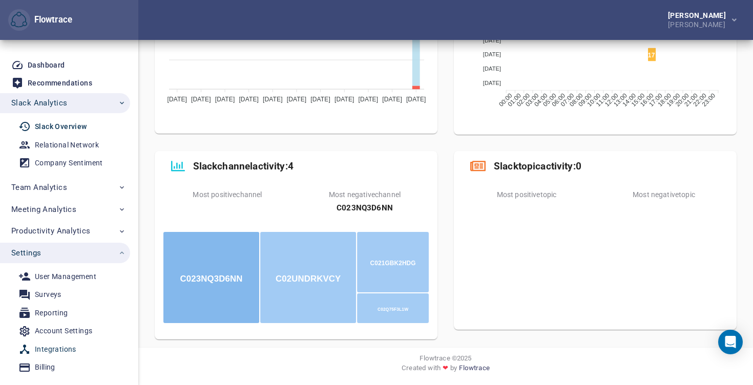
click at [46, 349] on div "Integrations" at bounding box center [55, 349] width 41 height 13
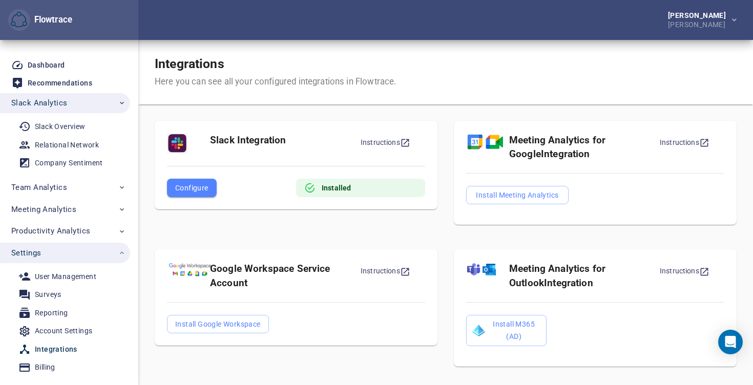
click at [196, 190] on span "Configure" at bounding box center [191, 188] width 33 height 12
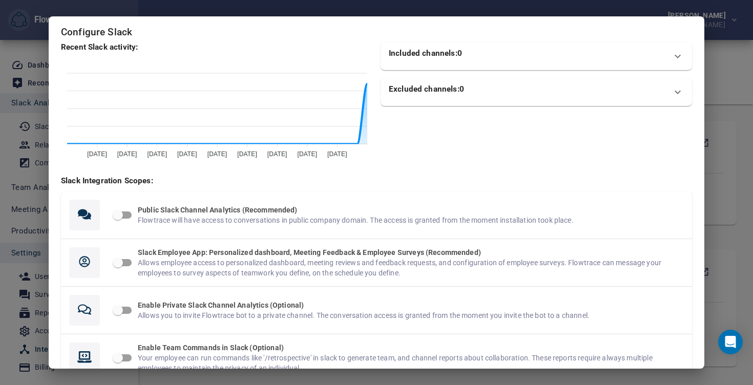
scroll to position [81, 0]
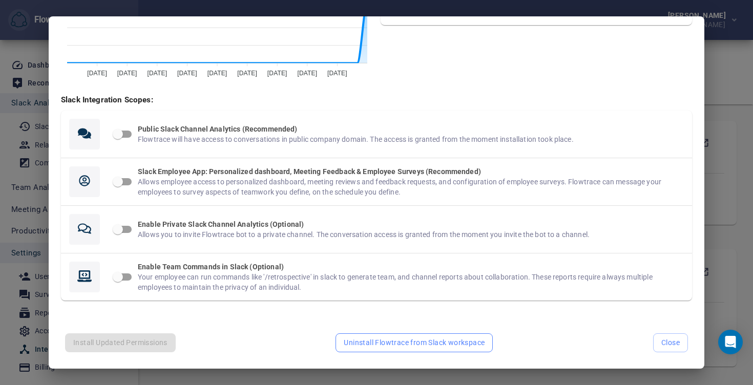
click at [435, 347] on span "Uninstall Flowtrace from Slack workspace" at bounding box center [414, 343] width 141 height 13
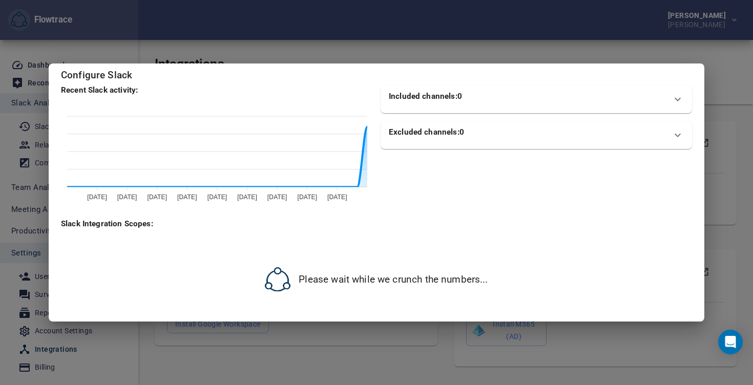
scroll to position [4, 0]
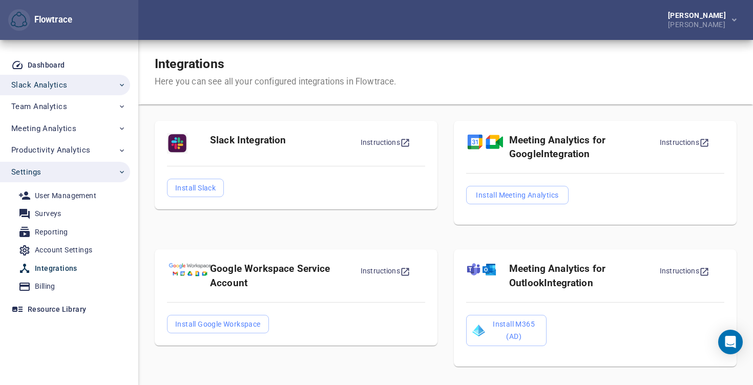
click at [65, 84] on span "Slack Analytics" at bounding box center [39, 84] width 56 height 13
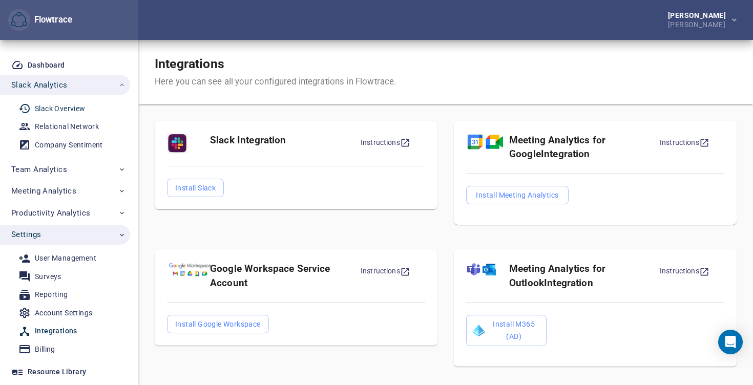
click at [59, 108] on div "Slack Overview" at bounding box center [60, 108] width 51 height 13
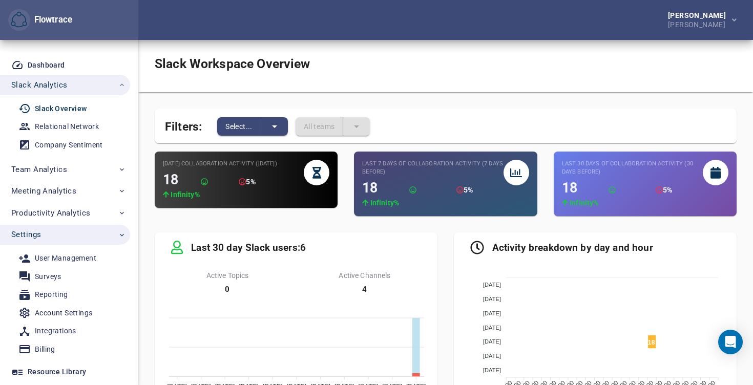
click at [255, 182] on span "5%" at bounding box center [250, 182] width 9 height 8
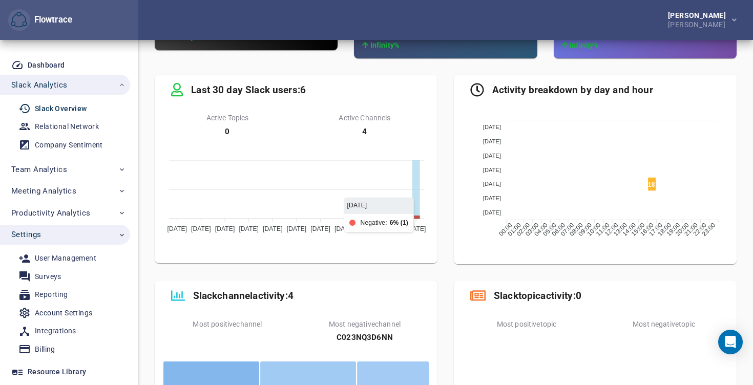
click at [414, 217] on icon at bounding box center [416, 217] width 8 height 3
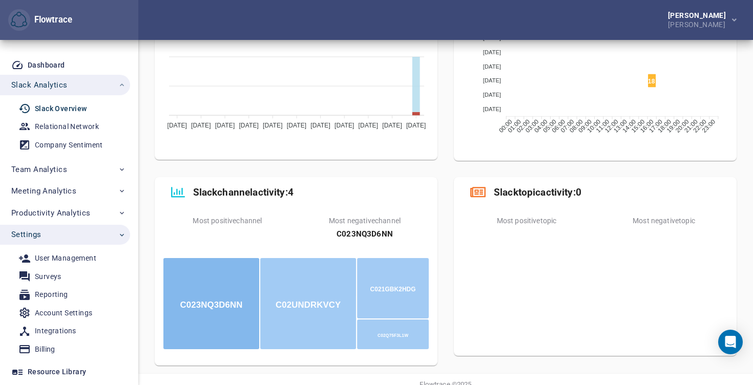
scroll to position [287, 0]
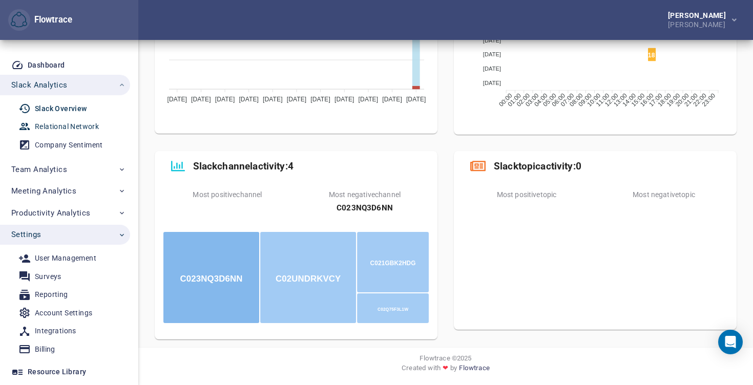
click at [65, 132] on div "Relational Network" at bounding box center [67, 126] width 64 height 13
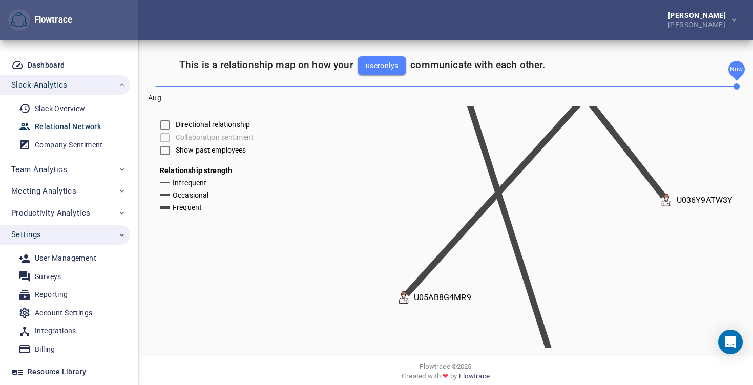
click at [447, 159] on icon "U08CAV73E8N U099WUZ4B38 U08CL46UYMA U036Y9ATW3Y U05AB8G4MR9" at bounding box center [531, 228] width 753 height 242
click at [57, 144] on div "Company Sentiment" at bounding box center [69, 145] width 68 height 13
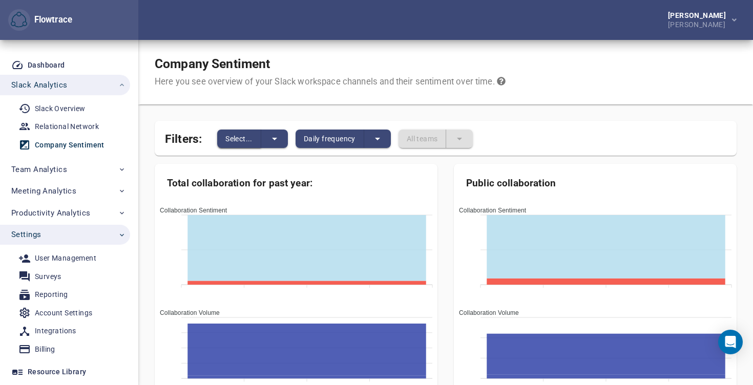
click at [229, 143] on span "Select..." at bounding box center [238, 139] width 27 height 12
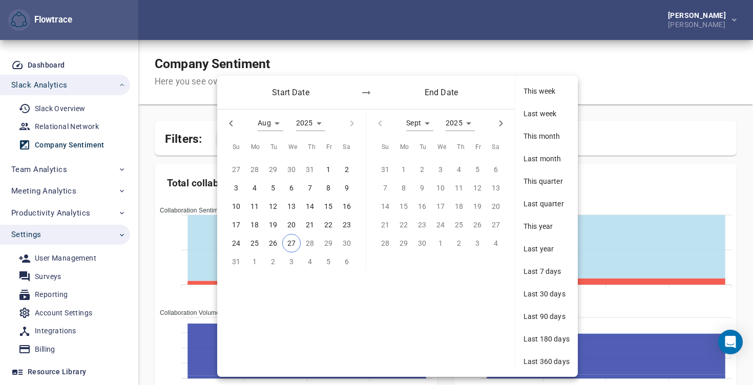
click at [182, 171] on div at bounding box center [376, 192] width 753 height 385
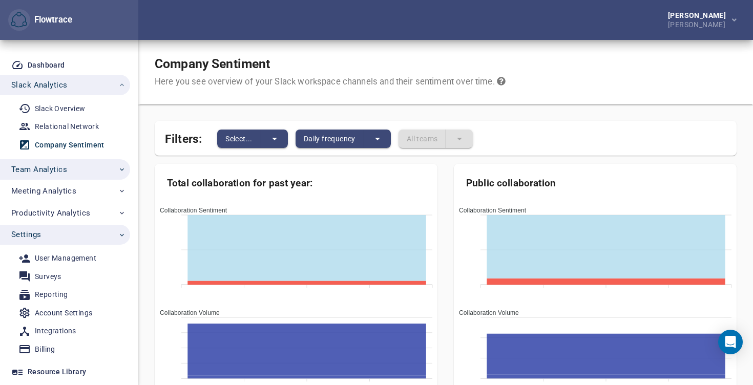
click at [54, 175] on span "Team Analytics" at bounding box center [39, 169] width 56 height 13
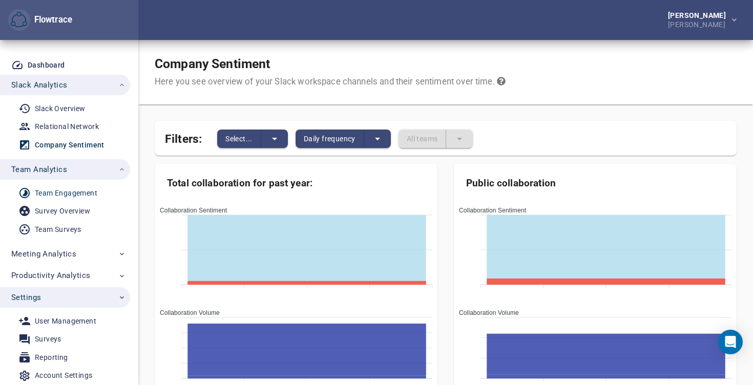
click at [57, 195] on div "Team Engagement" at bounding box center [66, 193] width 62 height 13
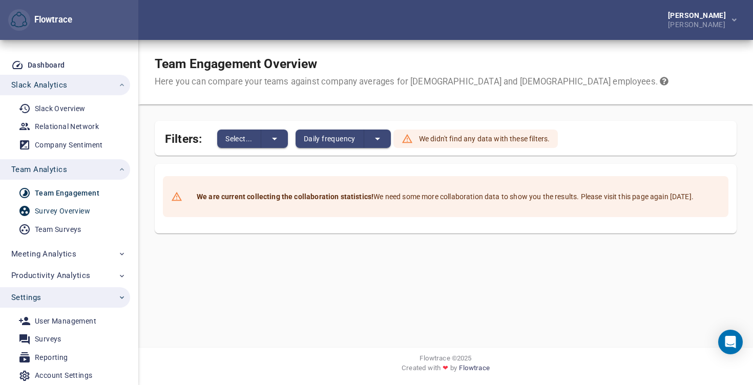
click at [58, 206] on div "Survey Overview" at bounding box center [62, 211] width 55 height 13
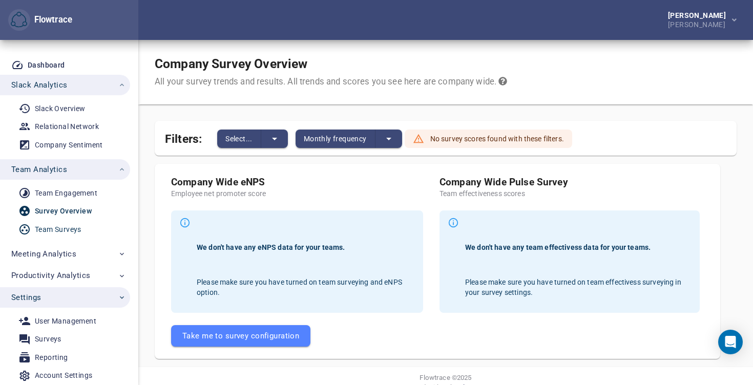
click at [54, 233] on div "Team Surveys" at bounding box center [58, 229] width 47 height 13
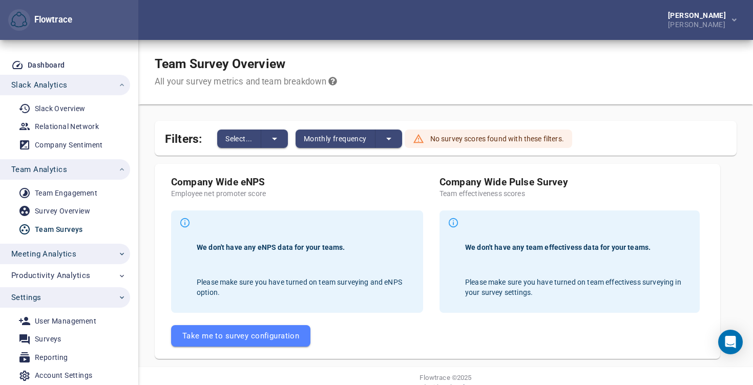
click at [52, 253] on span "Meeting Analytics" at bounding box center [43, 253] width 65 height 13
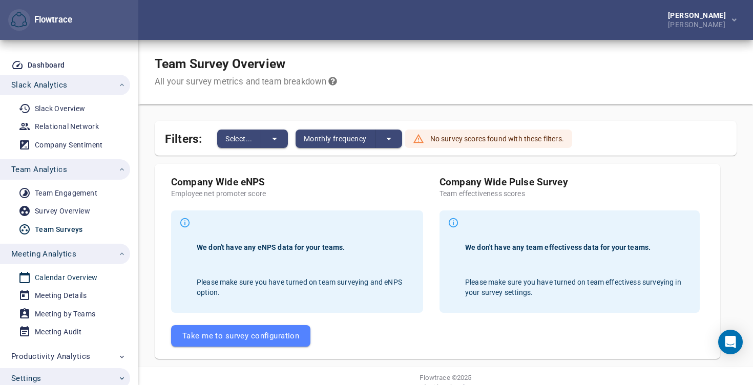
click at [56, 275] on div "Calendar Overview" at bounding box center [66, 278] width 63 height 13
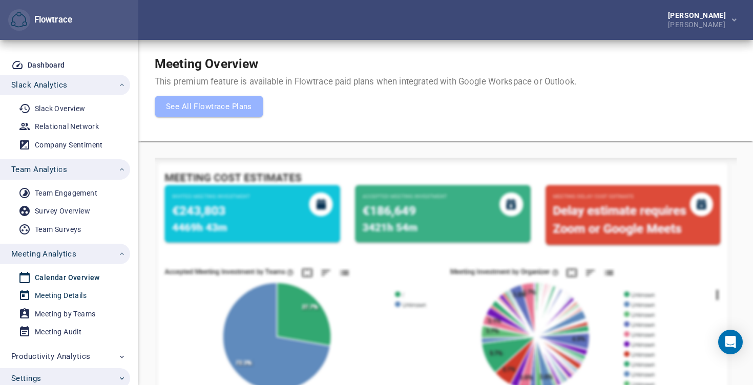
click at [54, 300] on div "Meeting Details" at bounding box center [61, 295] width 52 height 13
